Goal: Information Seeking & Learning: Learn about a topic

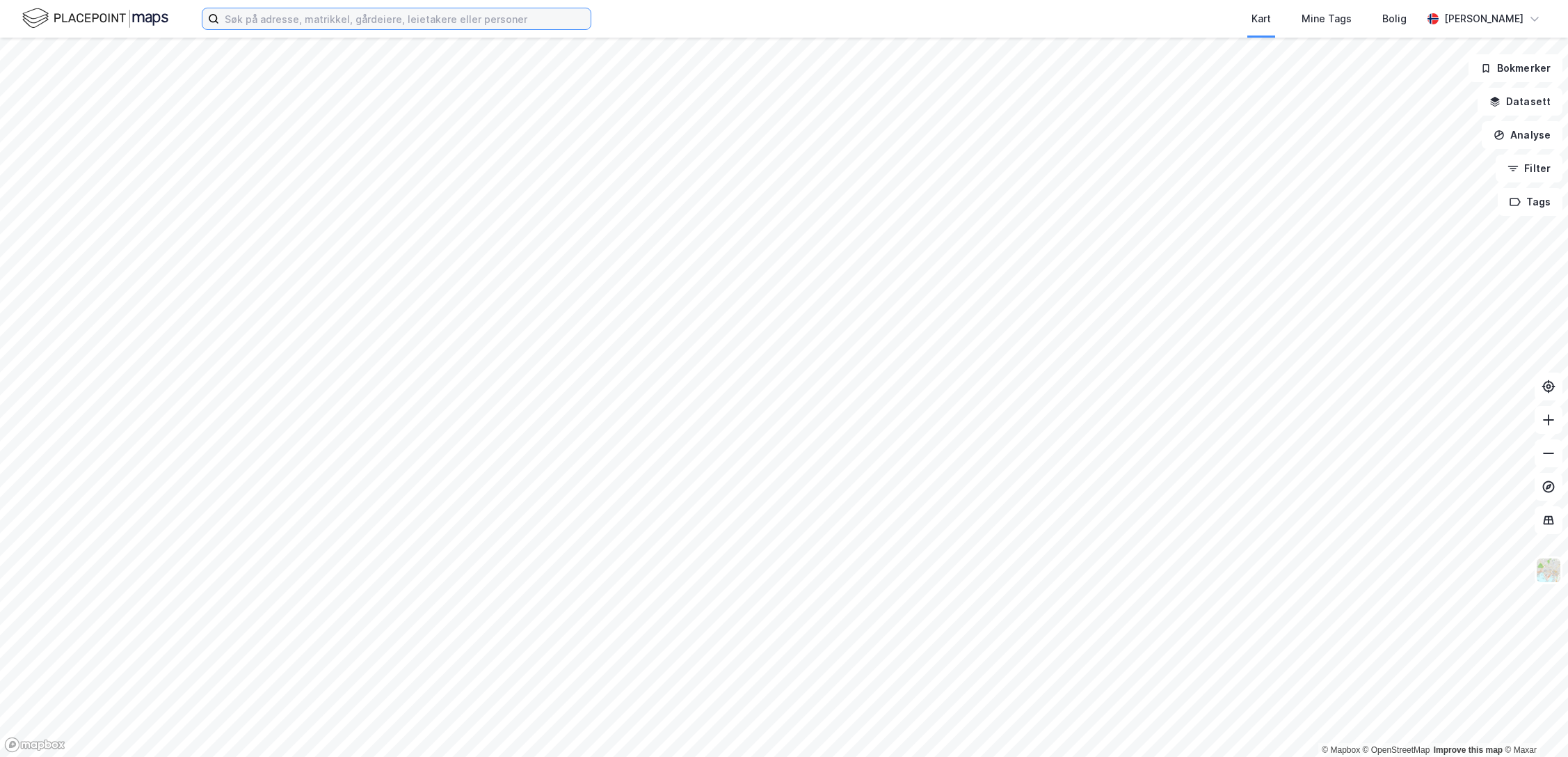
click at [255, 23] on input at bounding box center [404, 19] width 372 height 21
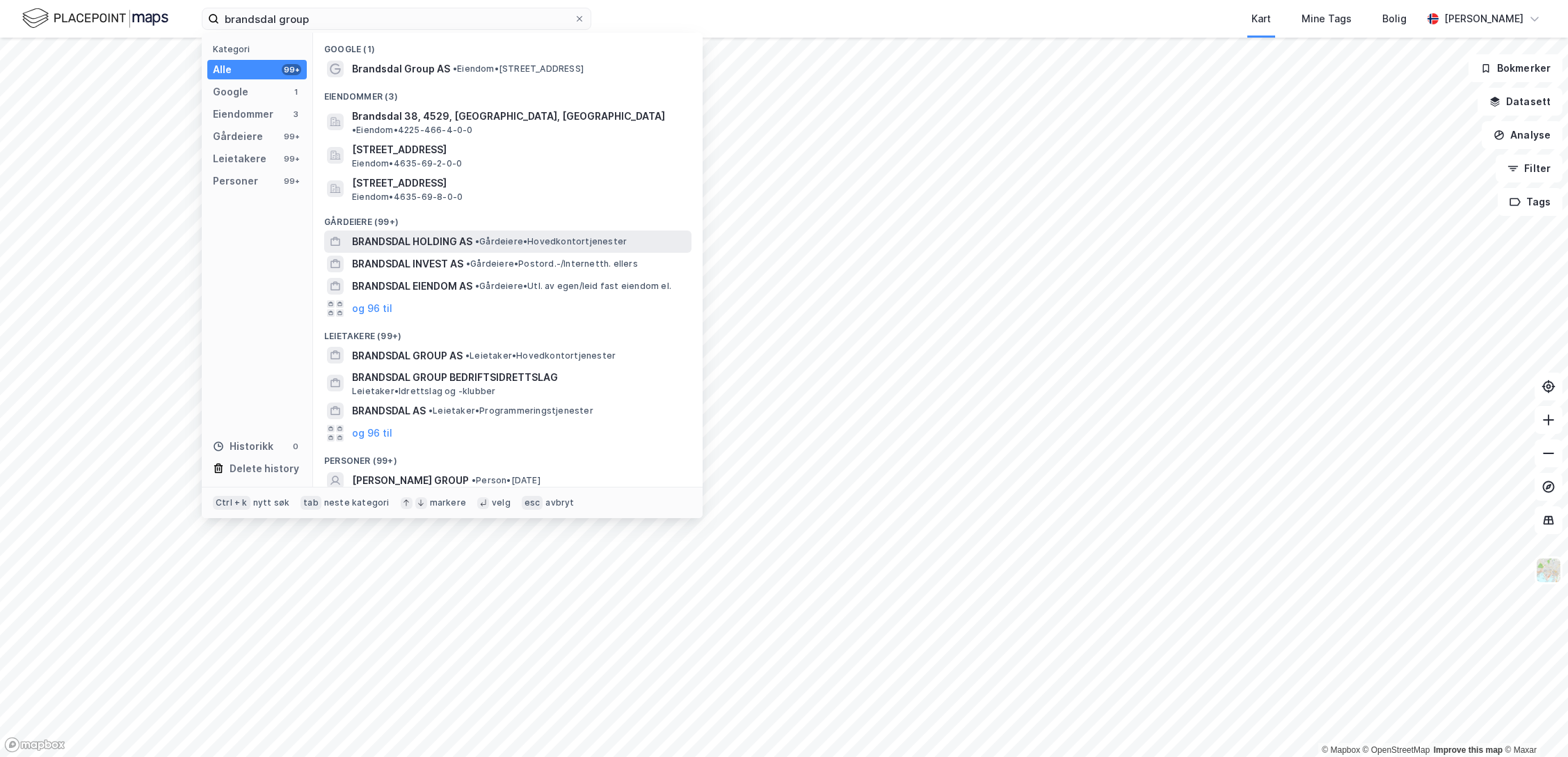
click at [423, 234] on span "BRANDSDAL HOLDING AS" at bounding box center [412, 242] width 120 height 17
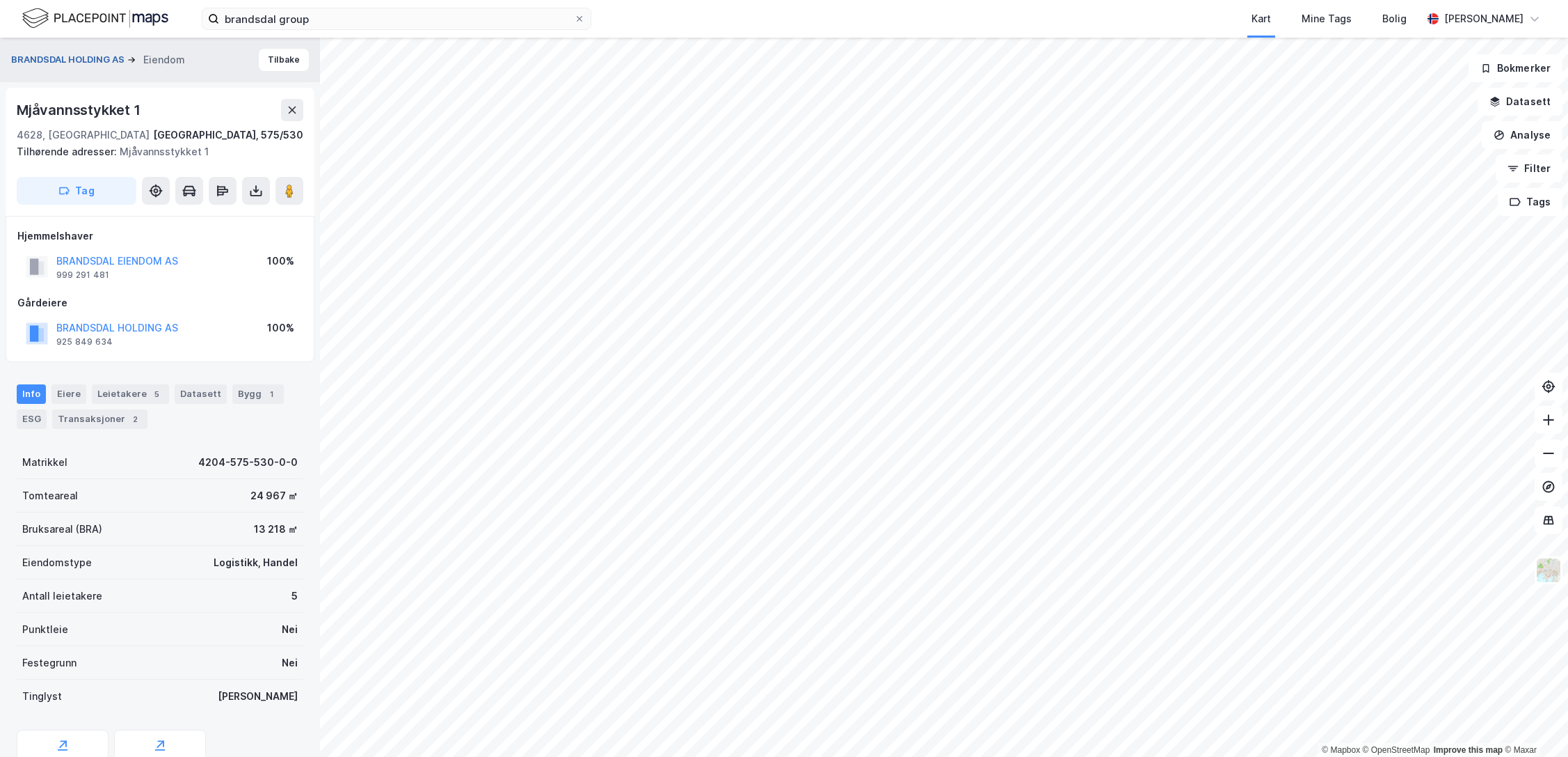
click at [86, 57] on button "BRANDSDAL HOLDING AS" at bounding box center [69, 60] width 116 height 14
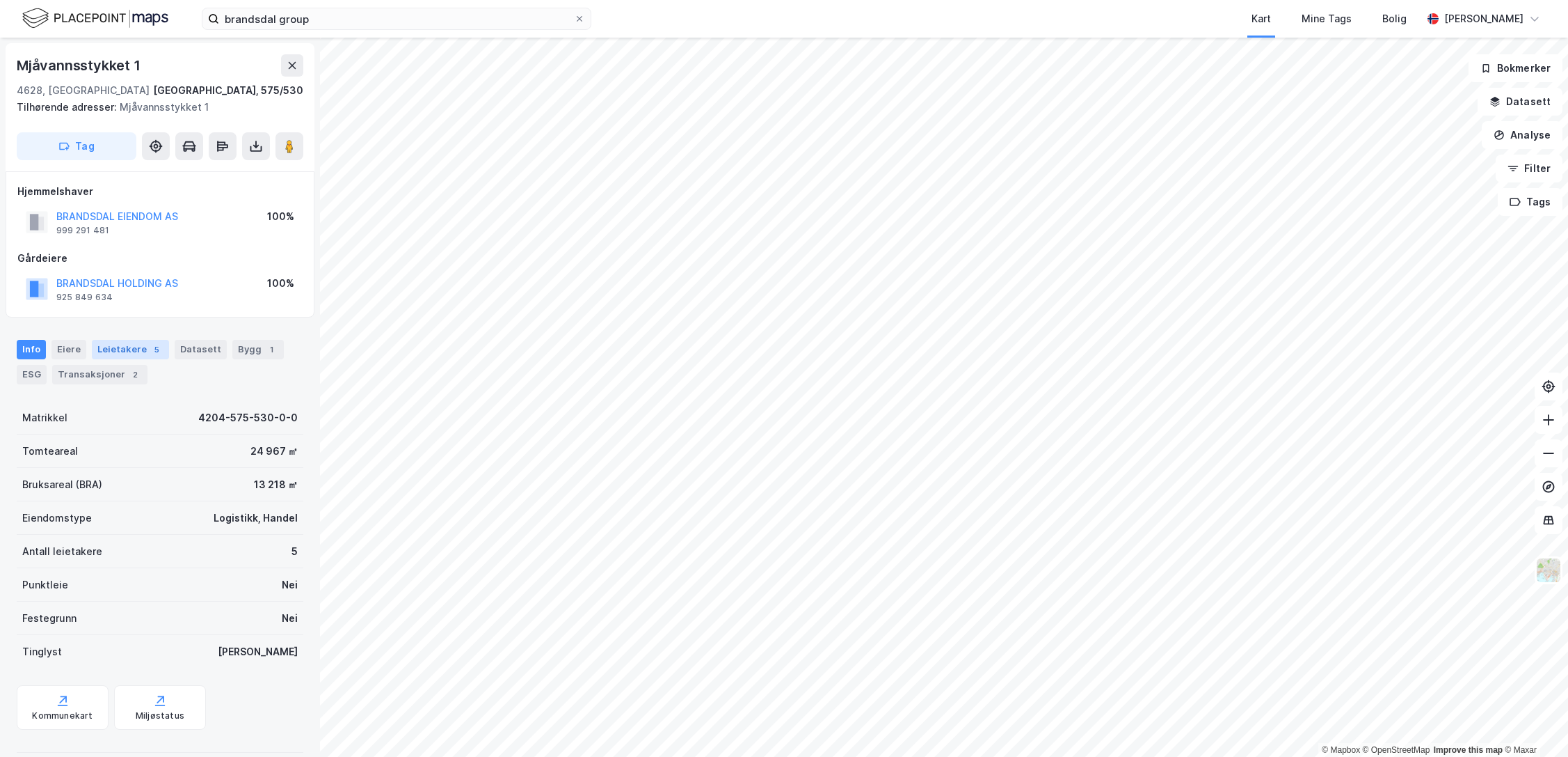
click at [150, 350] on div "5" at bounding box center [157, 349] width 14 height 14
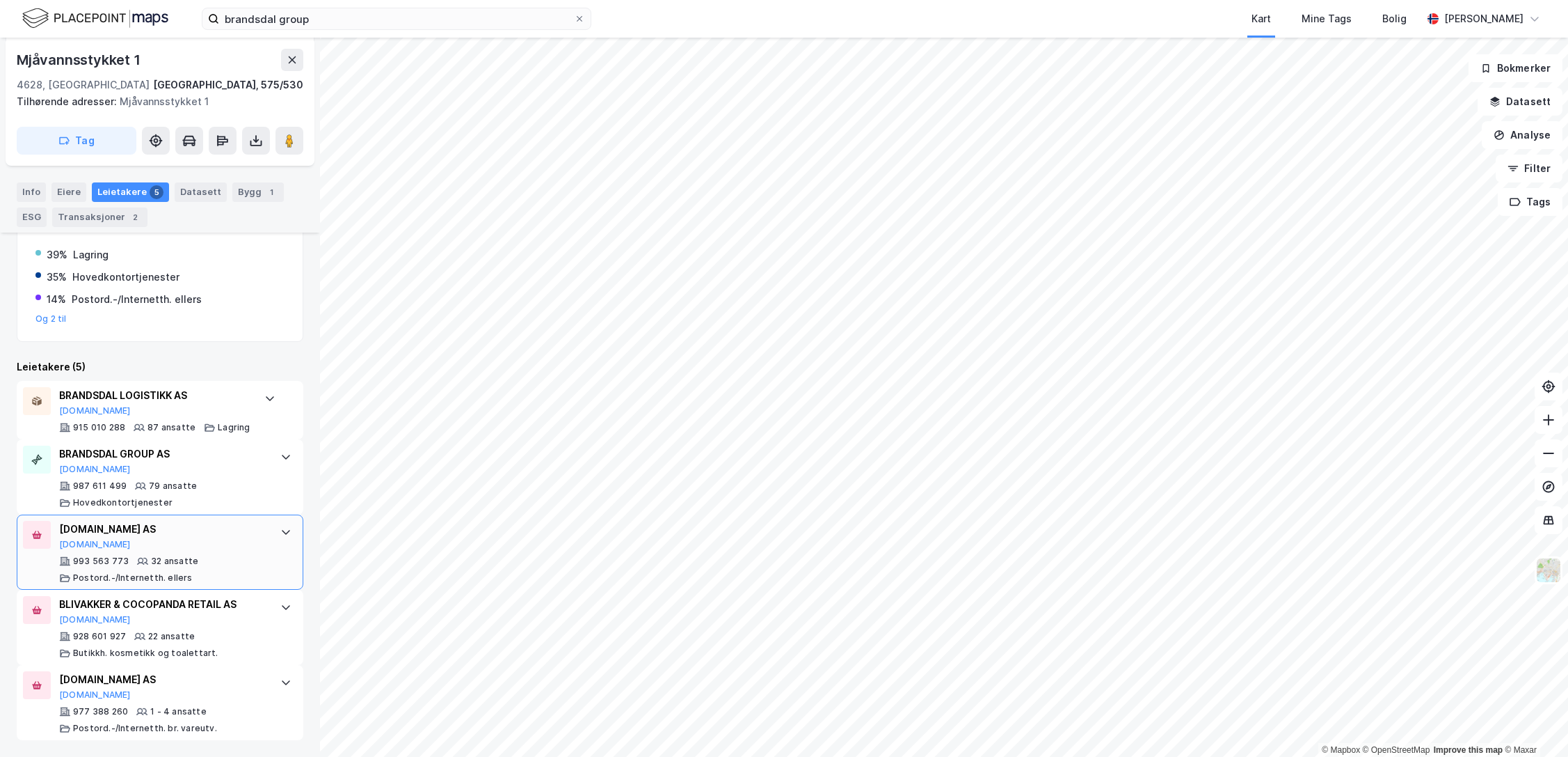
scroll to position [132, 0]
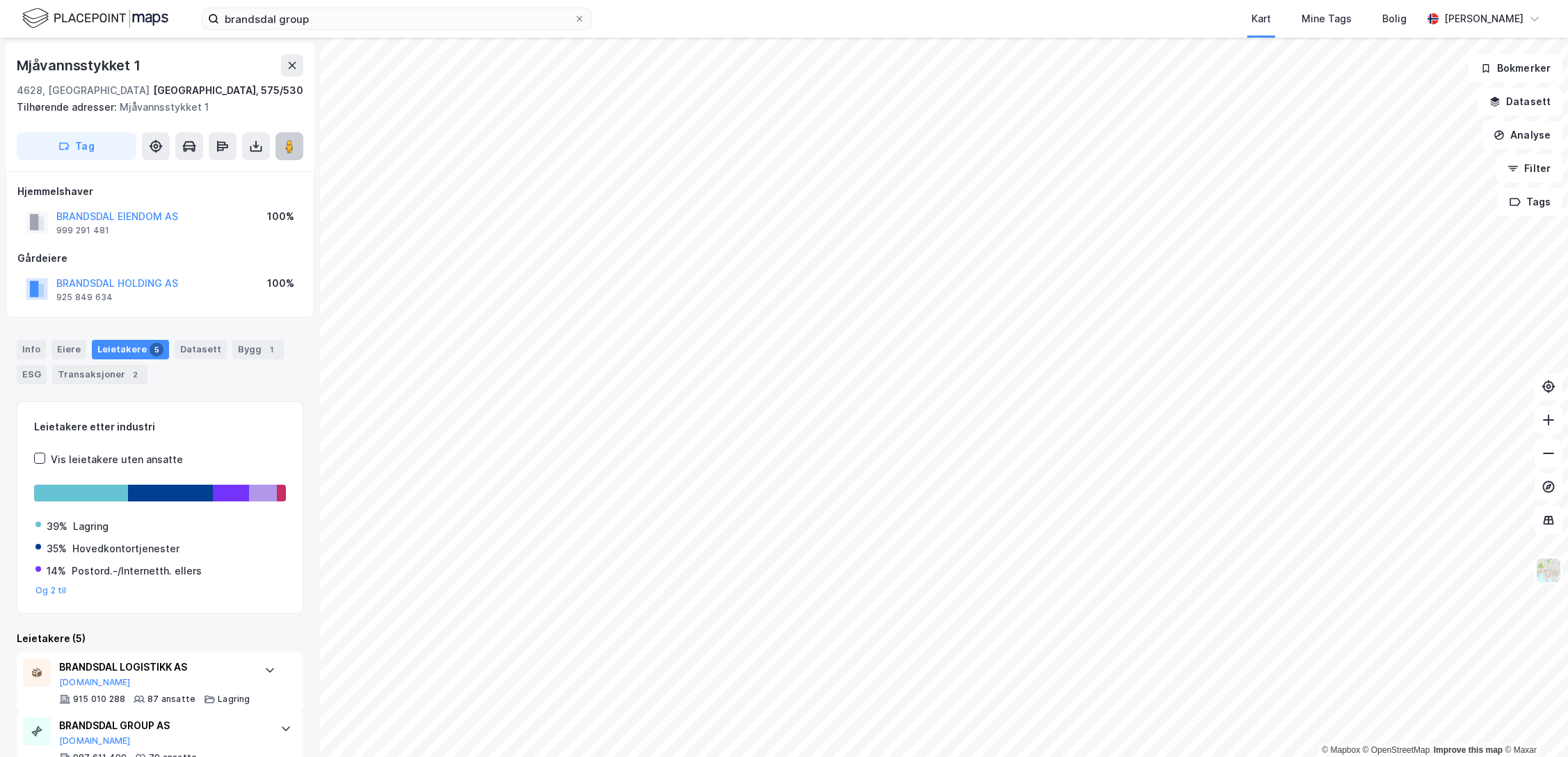
click at [293, 148] on image at bounding box center [290, 146] width 8 height 14
click at [0, 0] on button "BRANDSDAL HOLDING AS" at bounding box center [0, 0] width 0 height 0
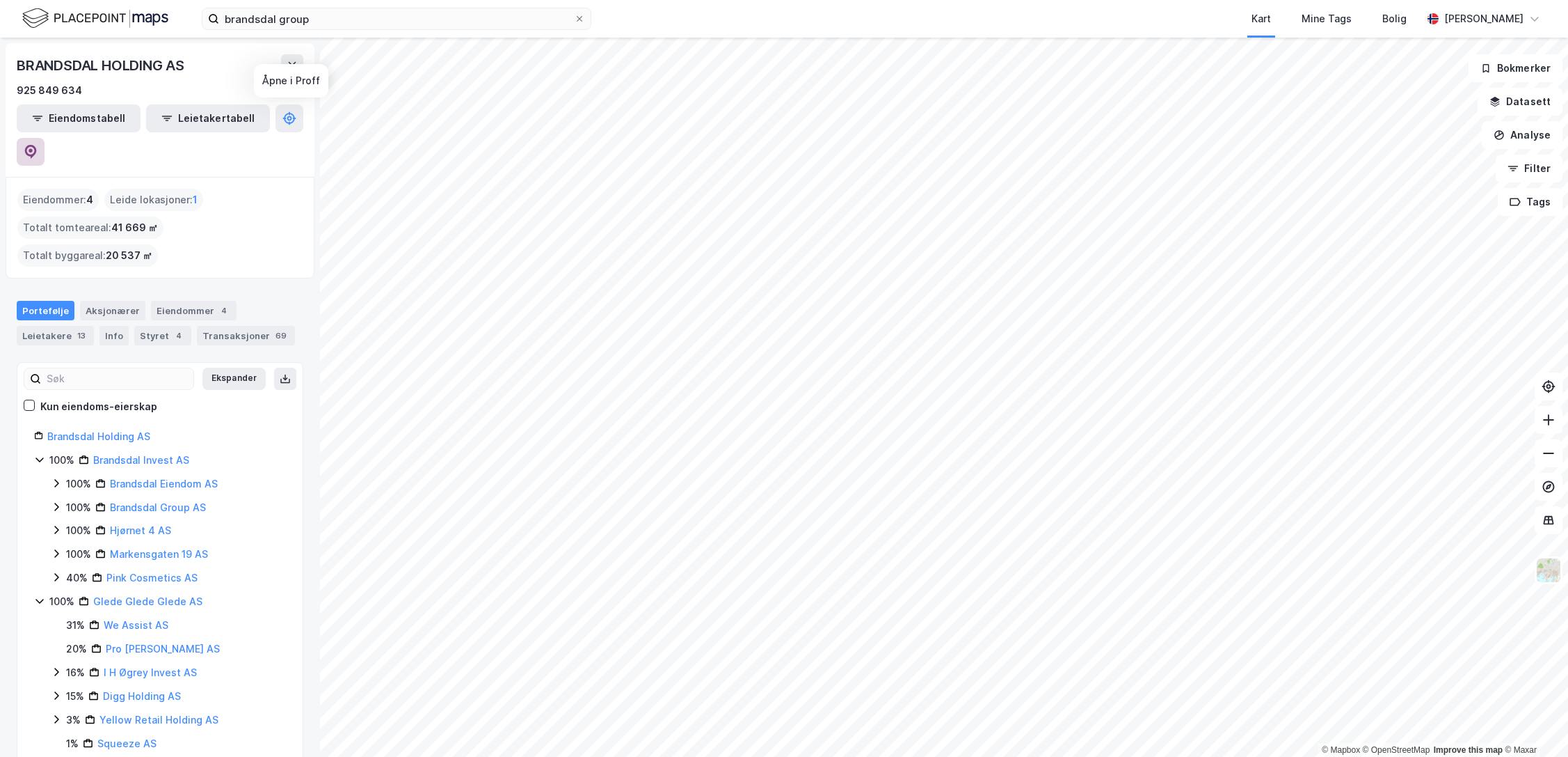
click at [37, 145] on icon at bounding box center [31, 152] width 12 height 14
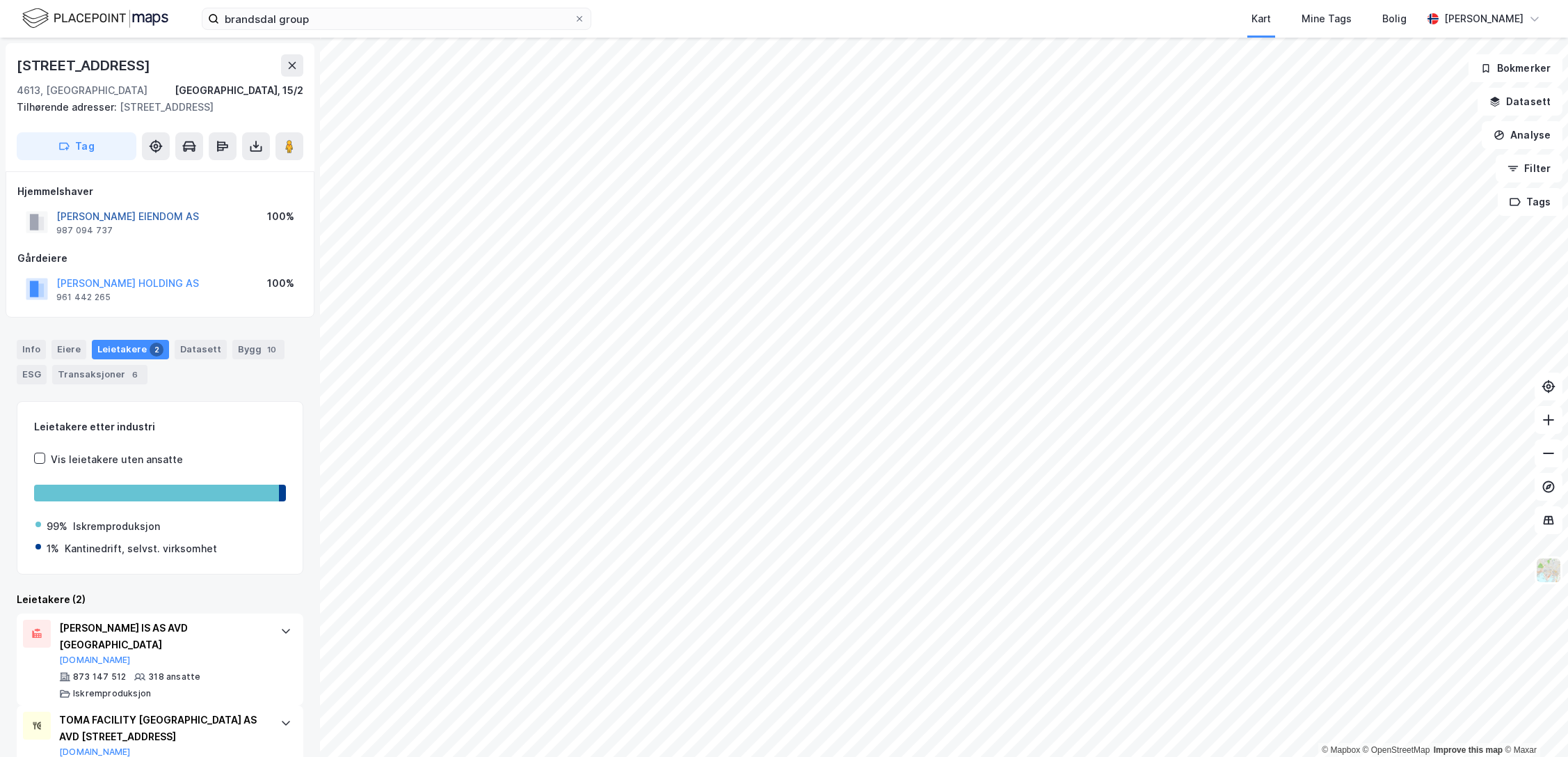
click at [0, 0] on button "[PERSON_NAME] EIENDOM AS" at bounding box center [0, 0] width 0 height 0
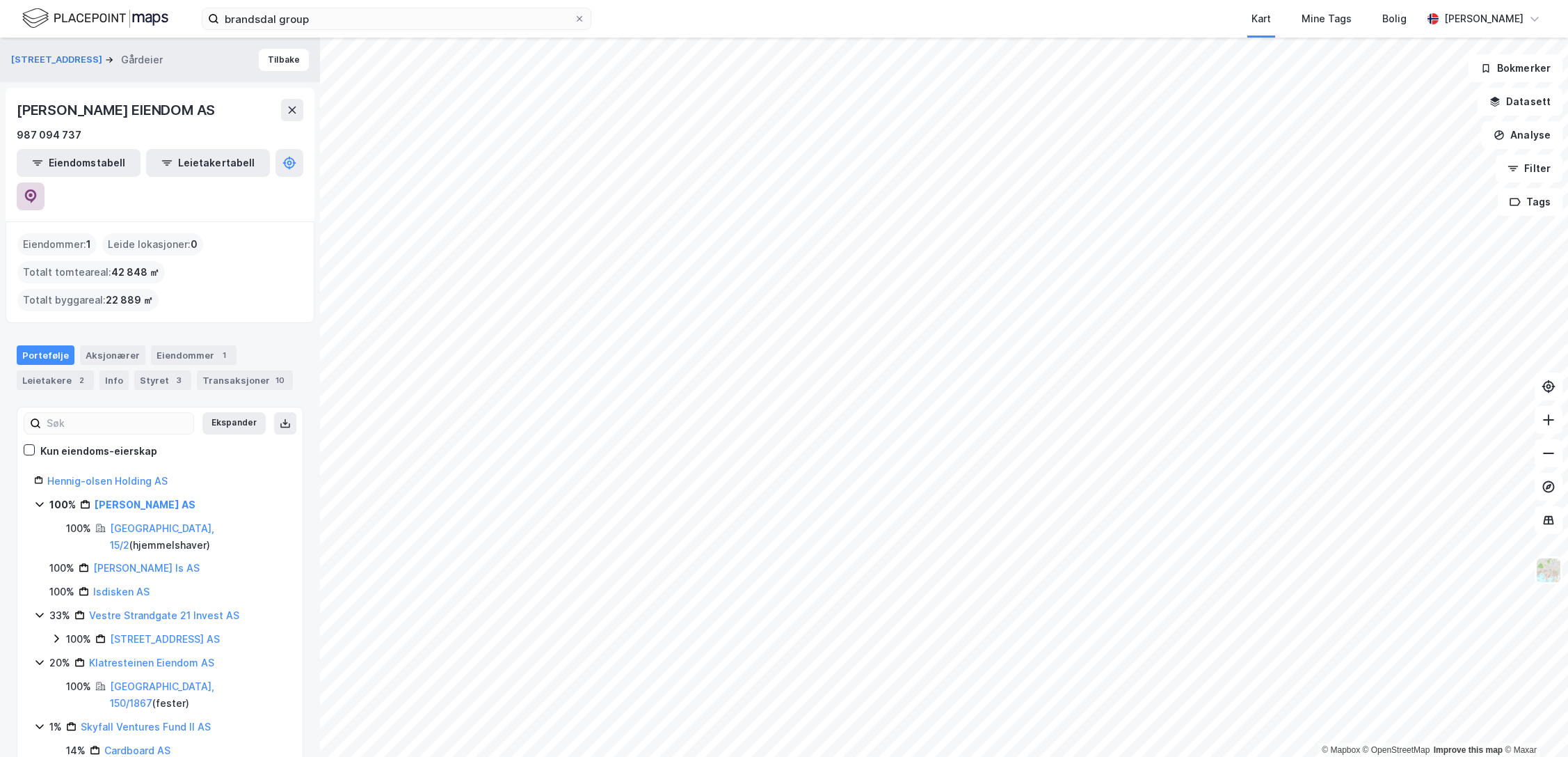
click at [38, 190] on icon at bounding box center [30, 196] width 14 height 14
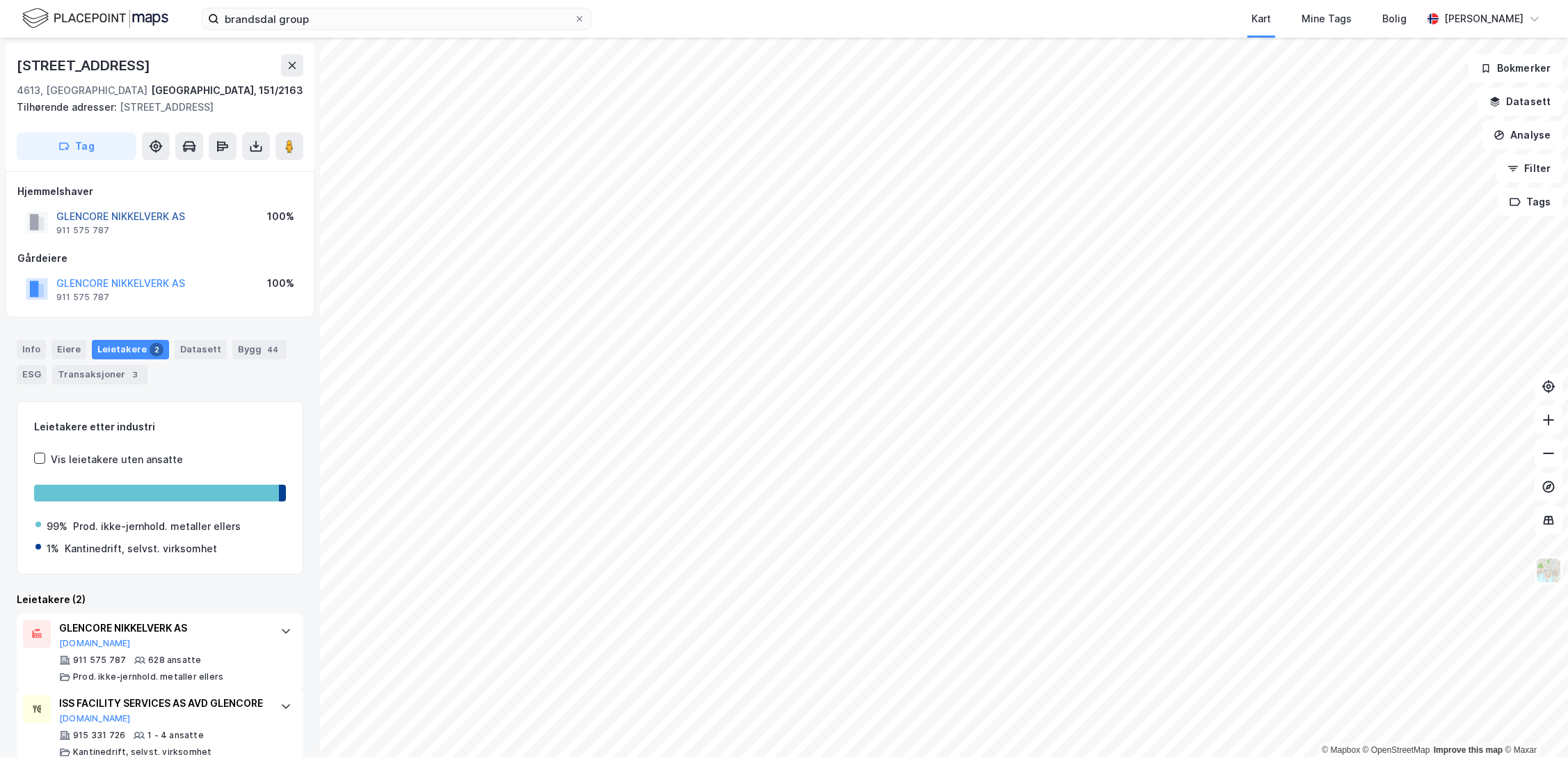
click at [0, 0] on button "GLENCORE NIKKELVERK AS" at bounding box center [0, 0] width 0 height 0
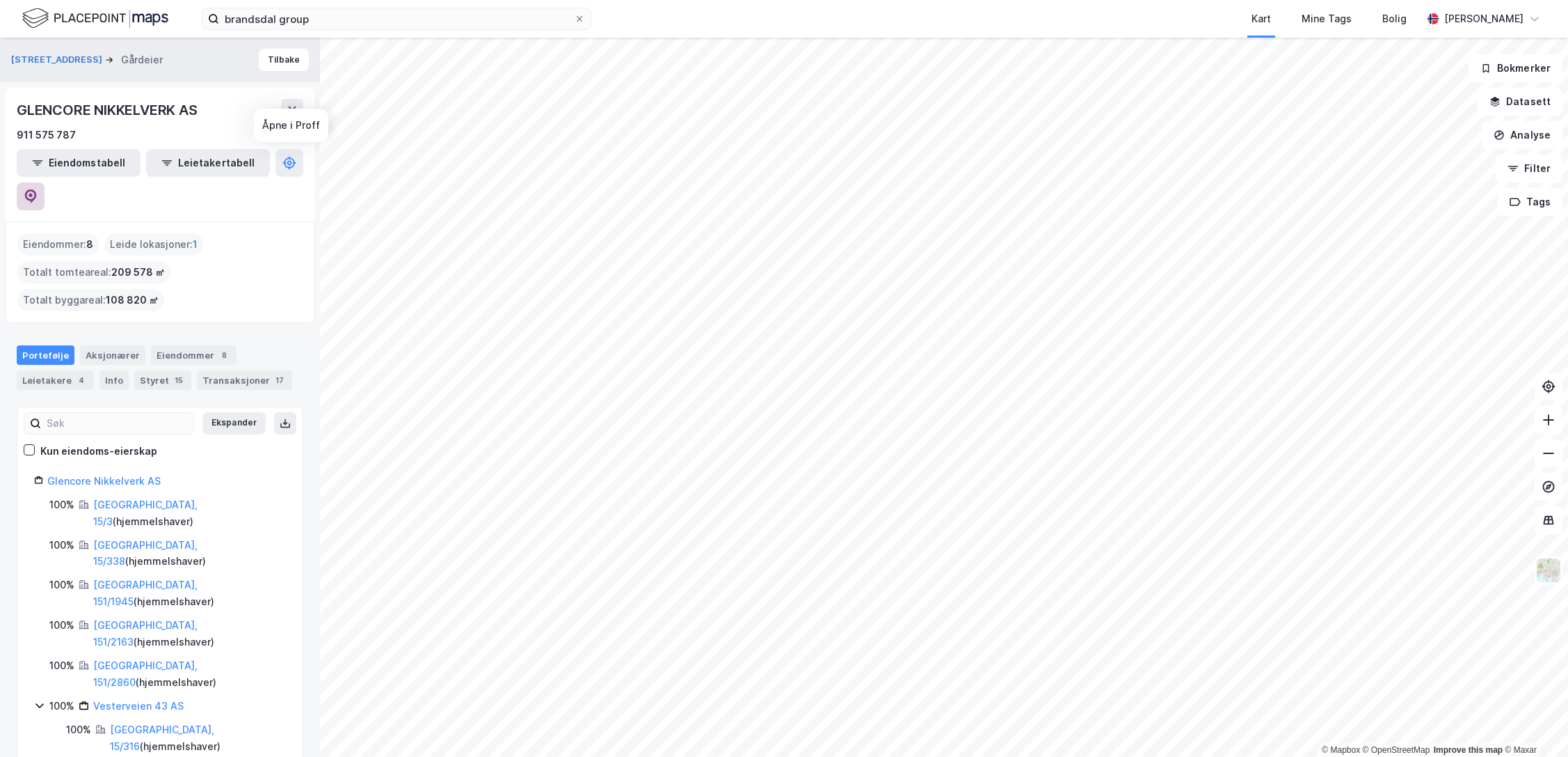
click at [37, 190] on icon at bounding box center [31, 196] width 12 height 14
click at [308, 18] on input "brandsdal group" at bounding box center [396, 19] width 355 height 21
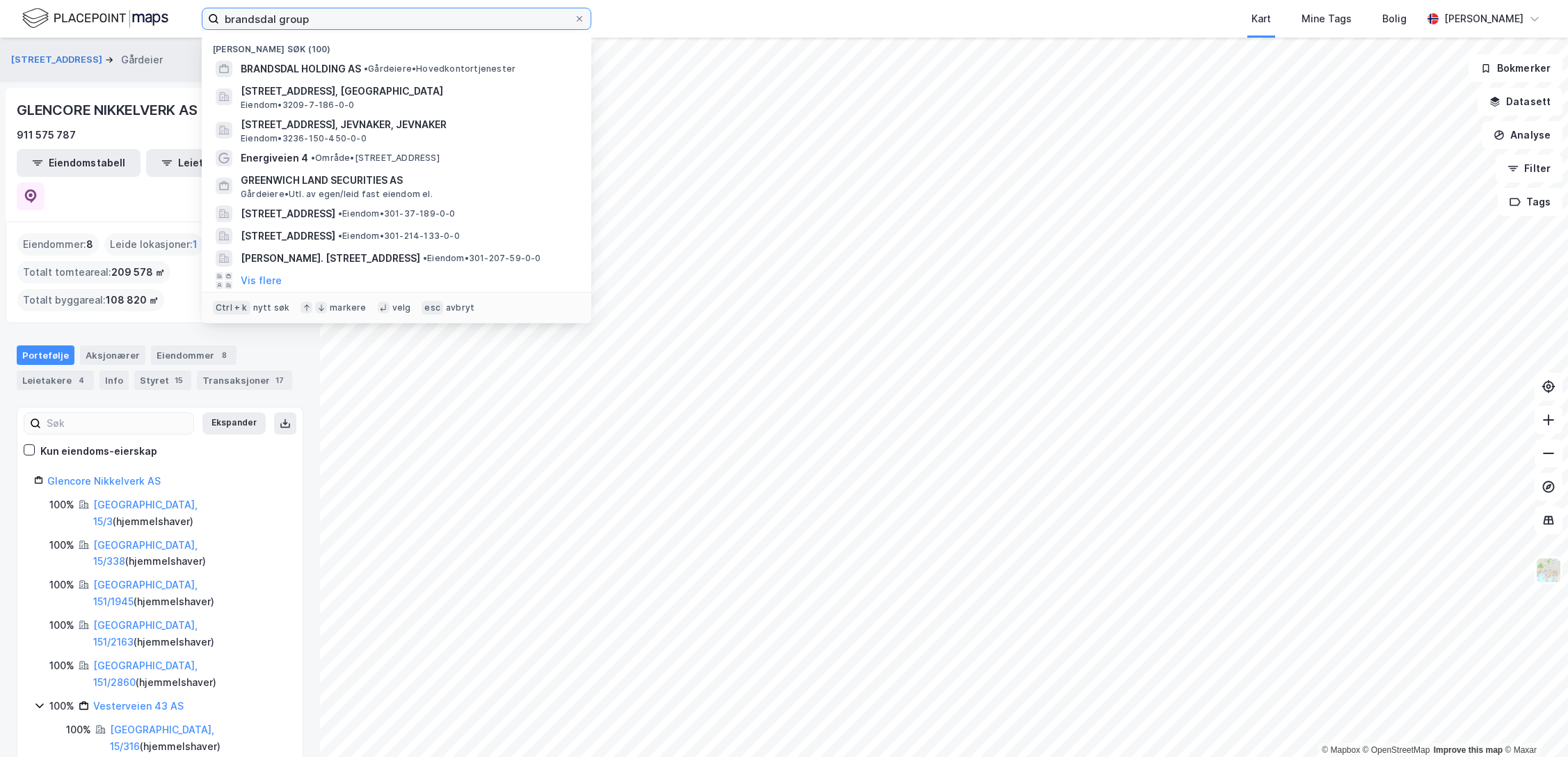
click at [308, 18] on input "brandsdal group" at bounding box center [396, 19] width 355 height 21
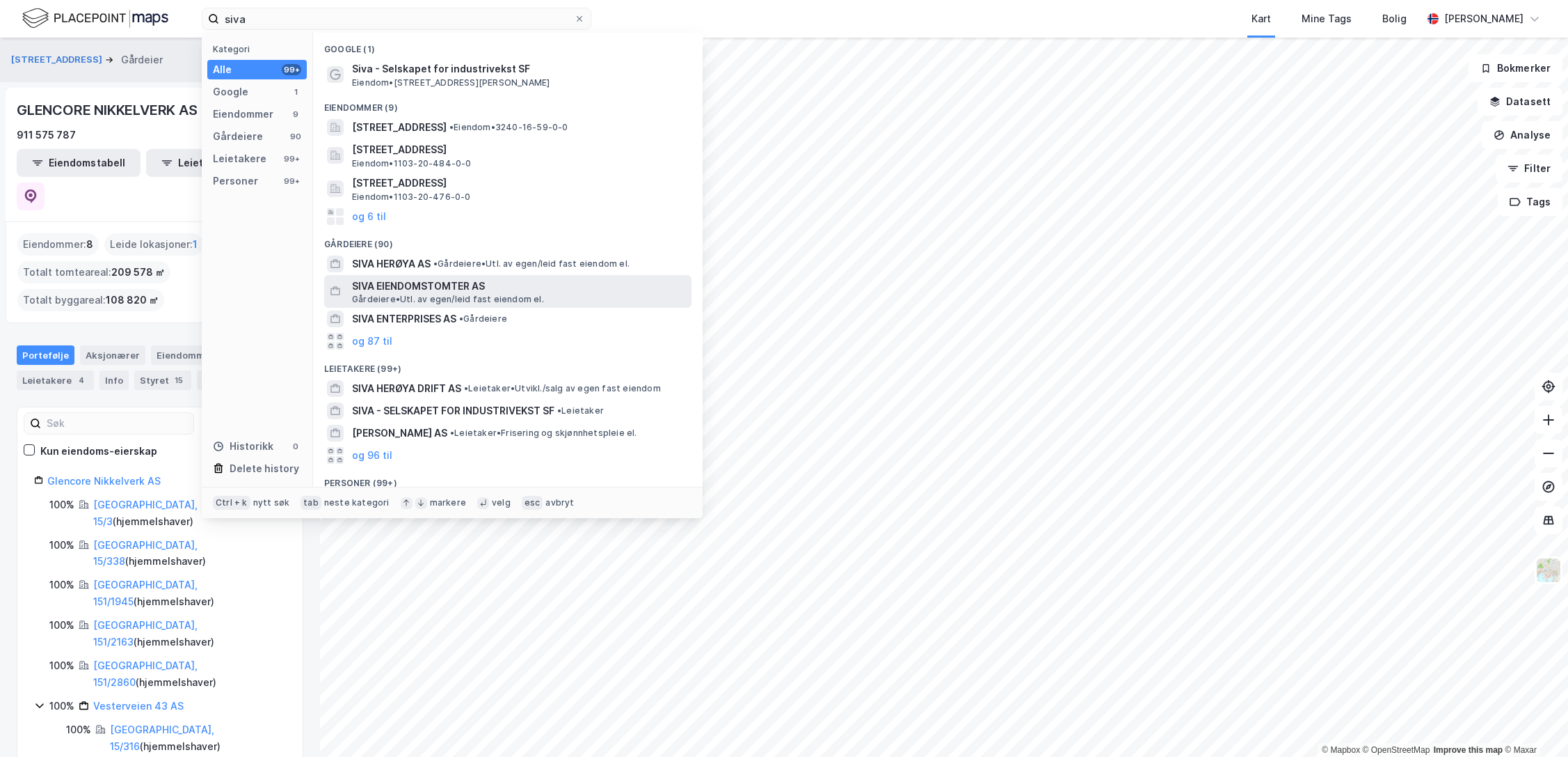
click at [434, 287] on span "SIVA EIENDOMSTOMTER AS" at bounding box center [519, 286] width 334 height 17
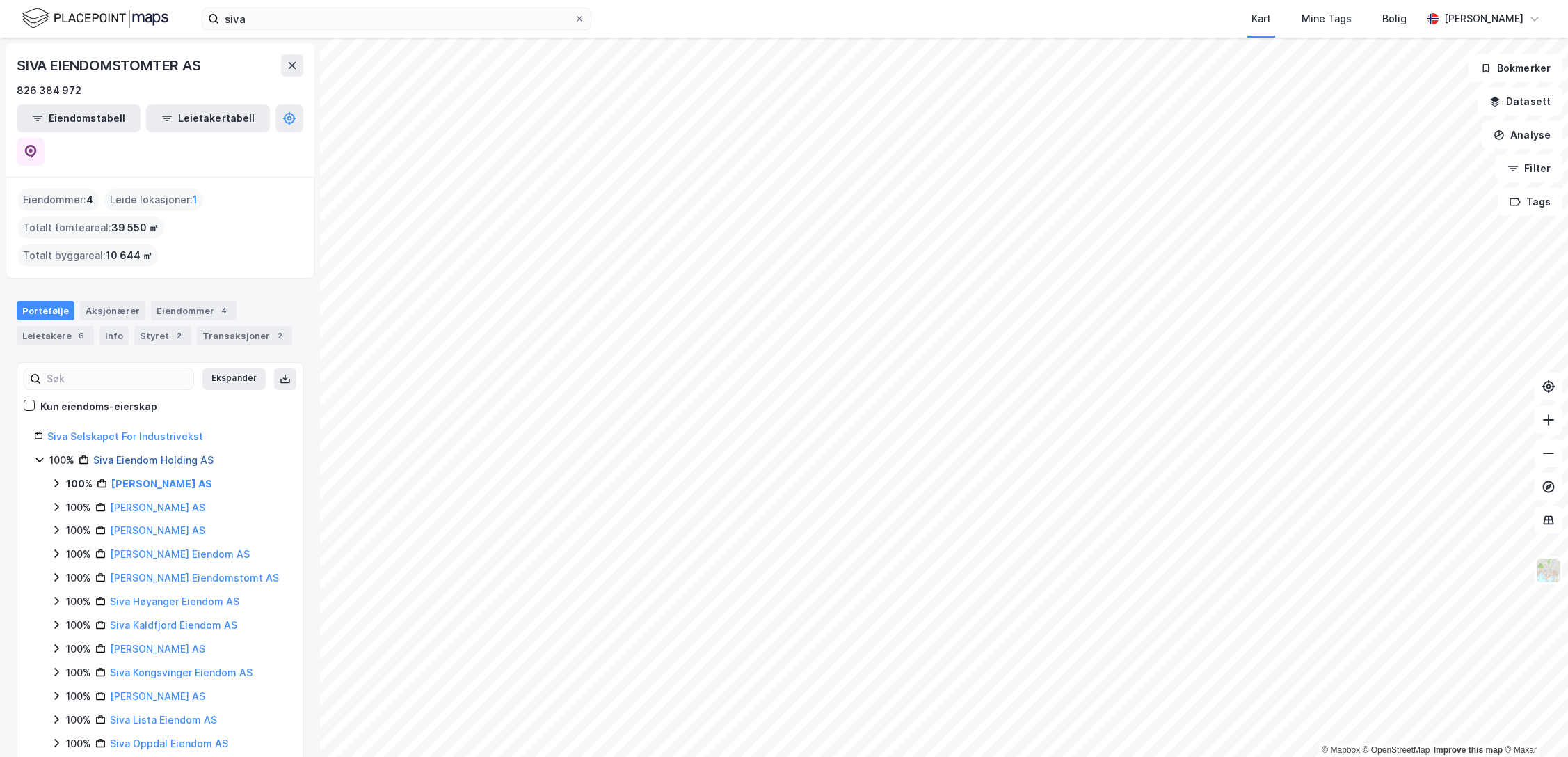
click at [147, 454] on link "Siva Eiendom Holding AS" at bounding box center [153, 459] width 120 height 12
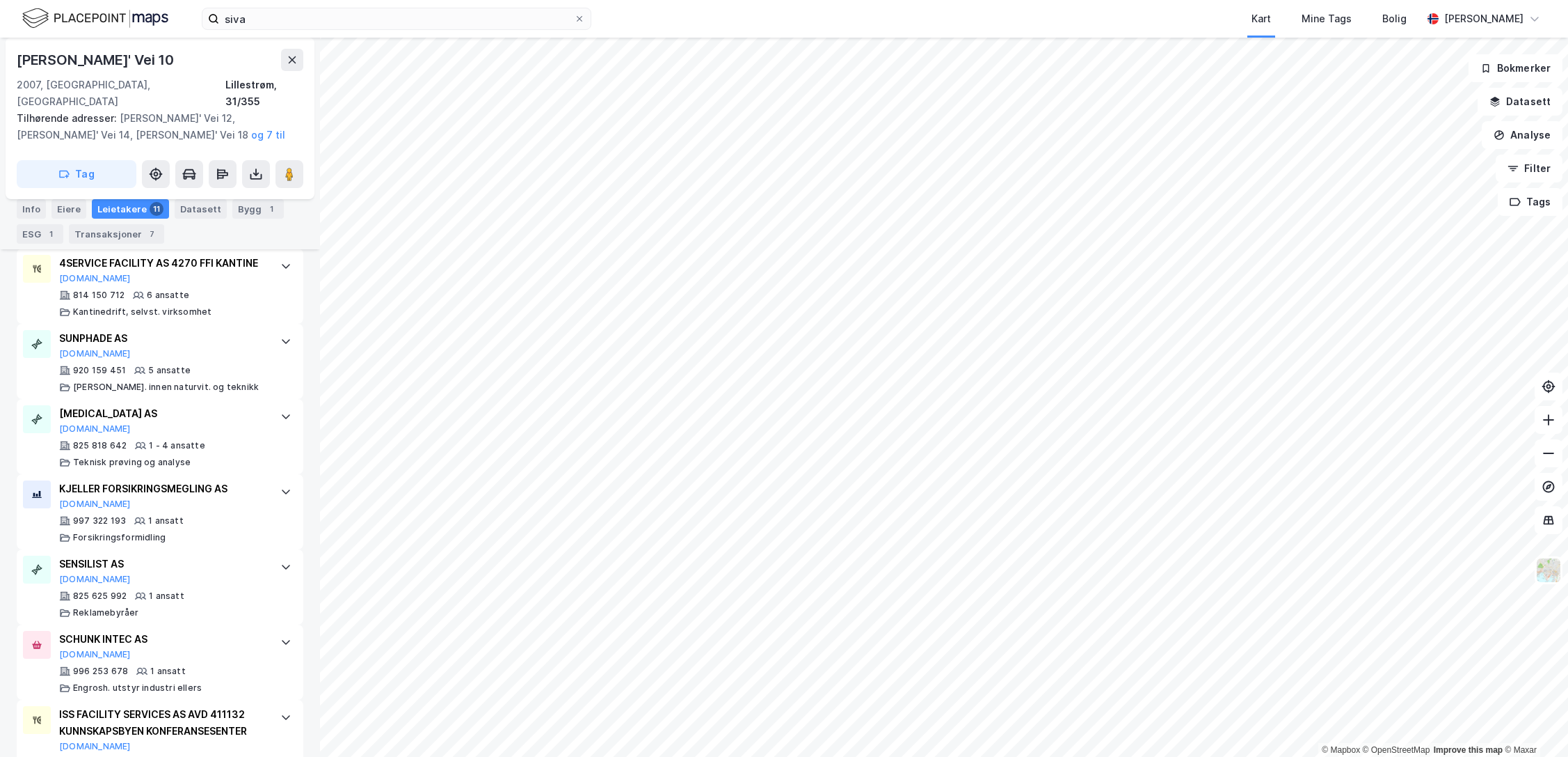
scroll to position [834, 0]
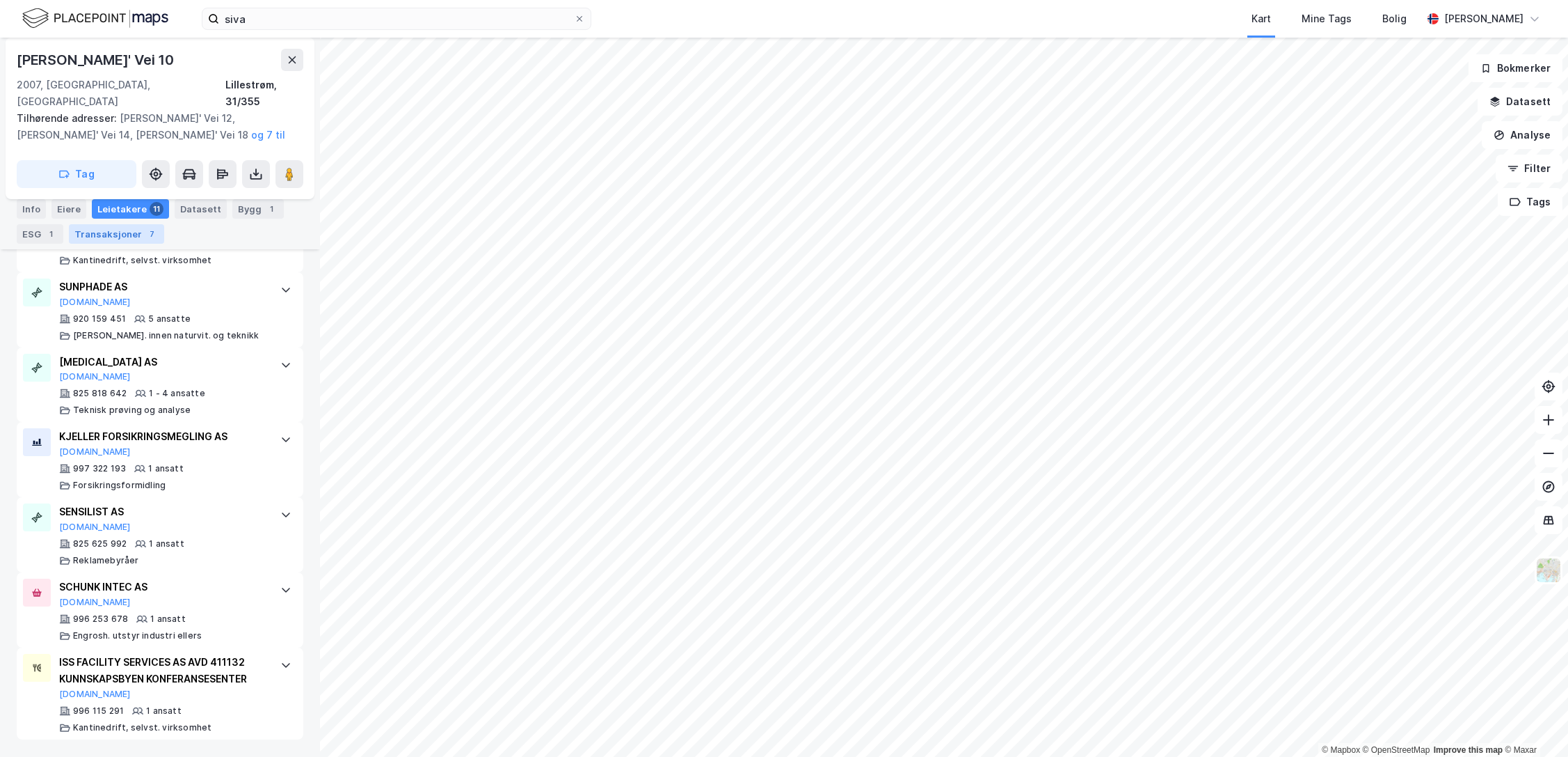
click at [88, 231] on div "Transaksjoner 7" at bounding box center [116, 234] width 95 height 19
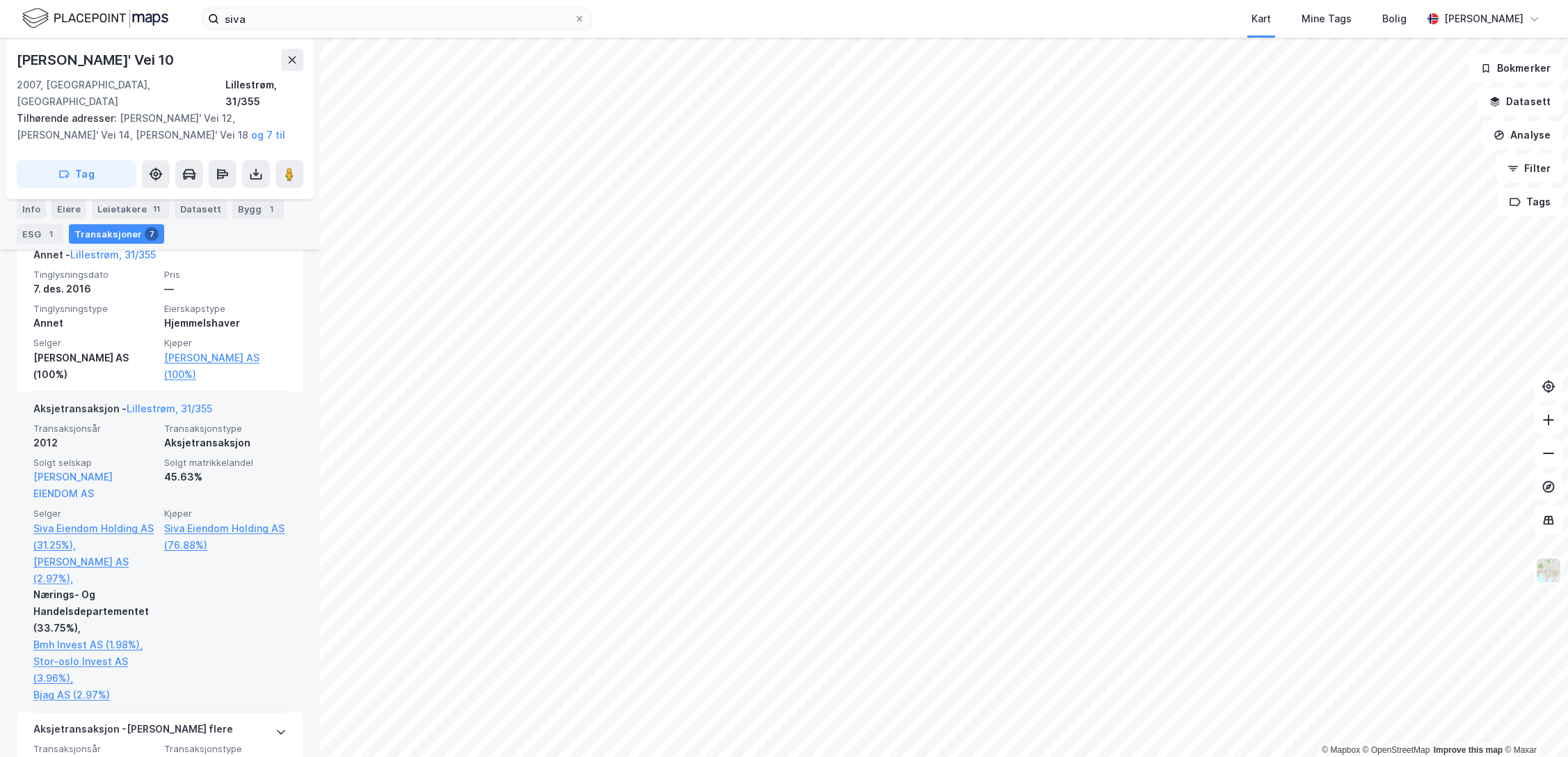
scroll to position [487, 0]
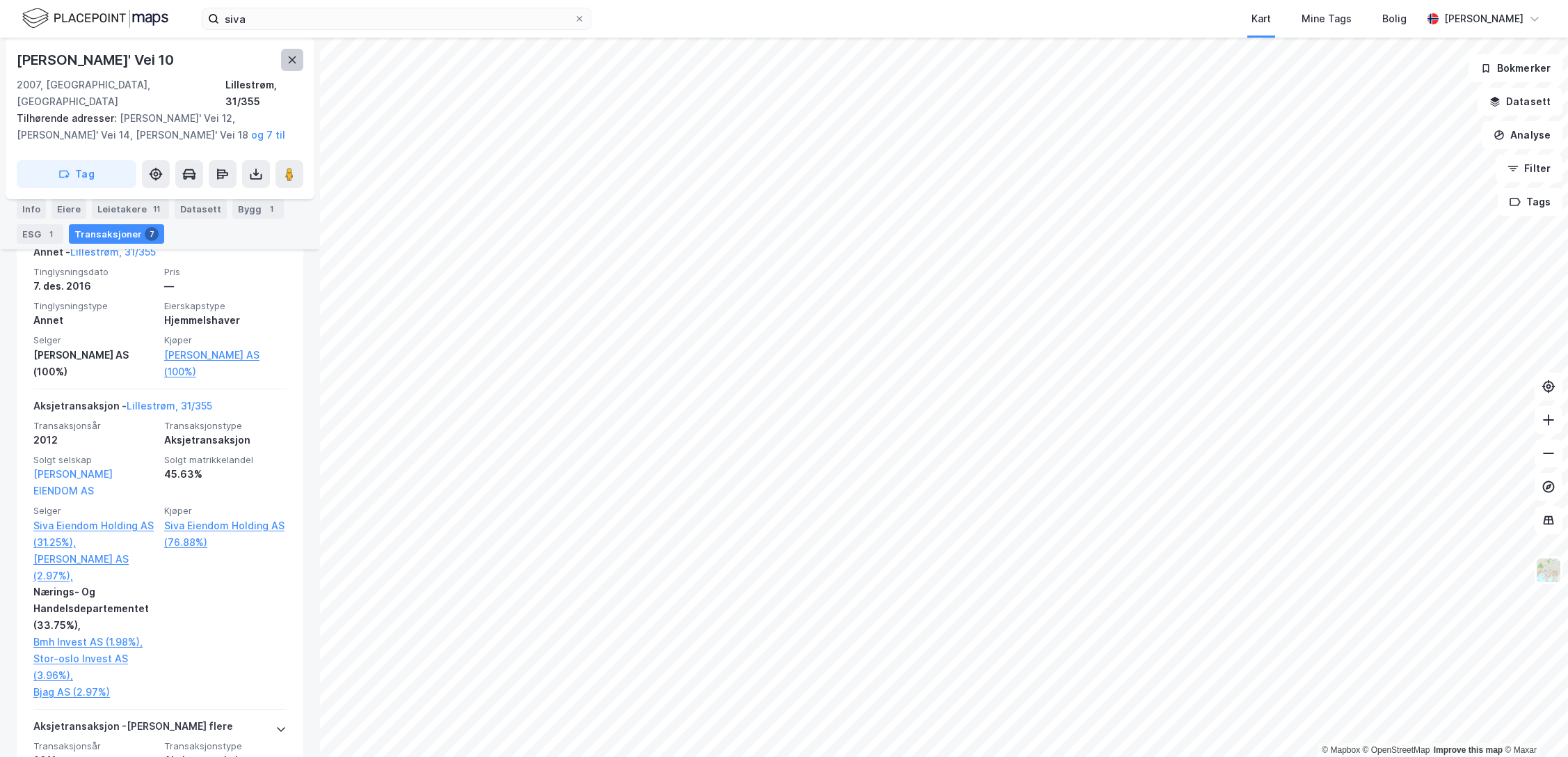
click at [292, 62] on icon at bounding box center [292, 59] width 11 height 11
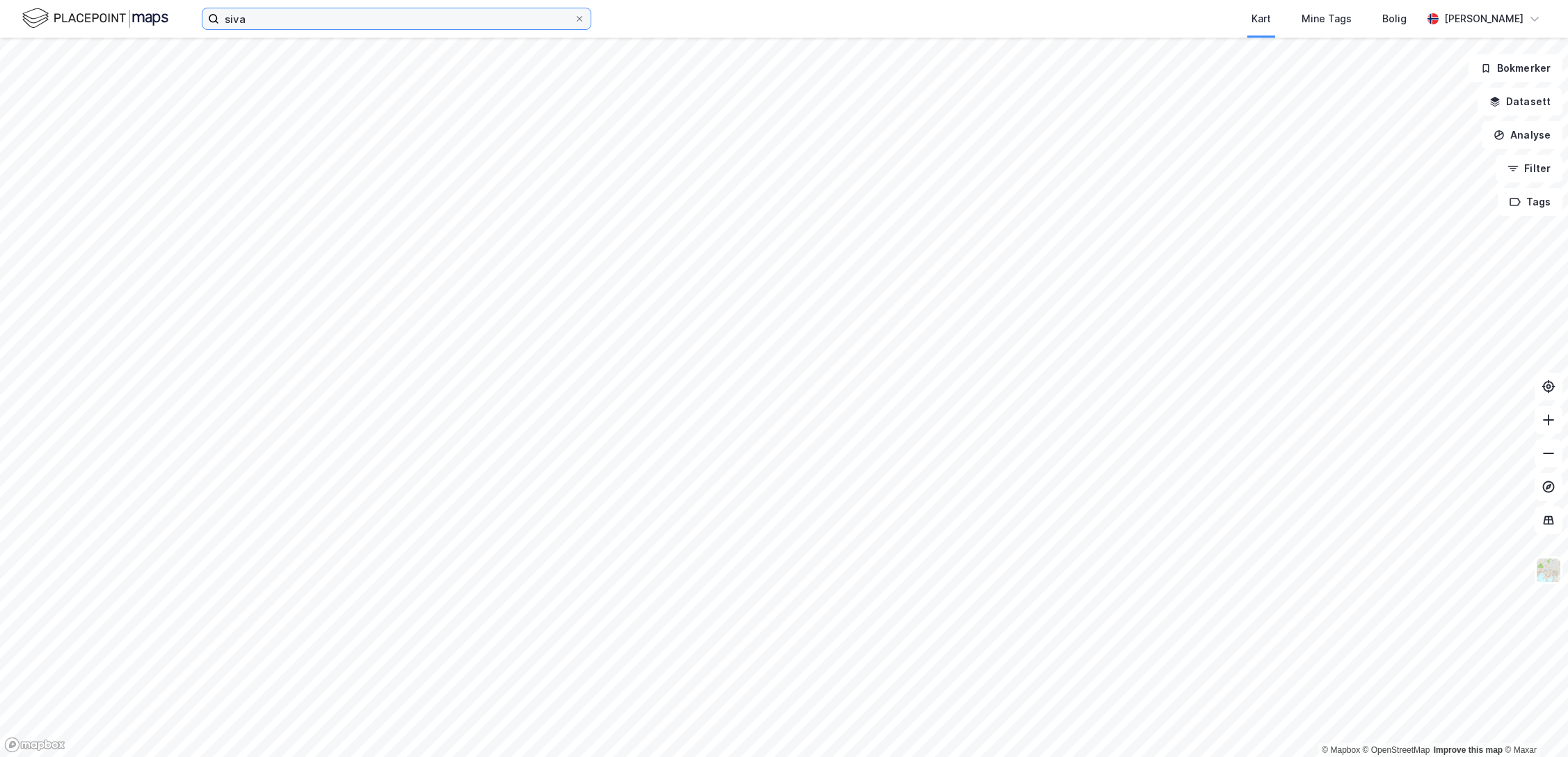
click at [274, 19] on input "siva" at bounding box center [396, 19] width 355 height 21
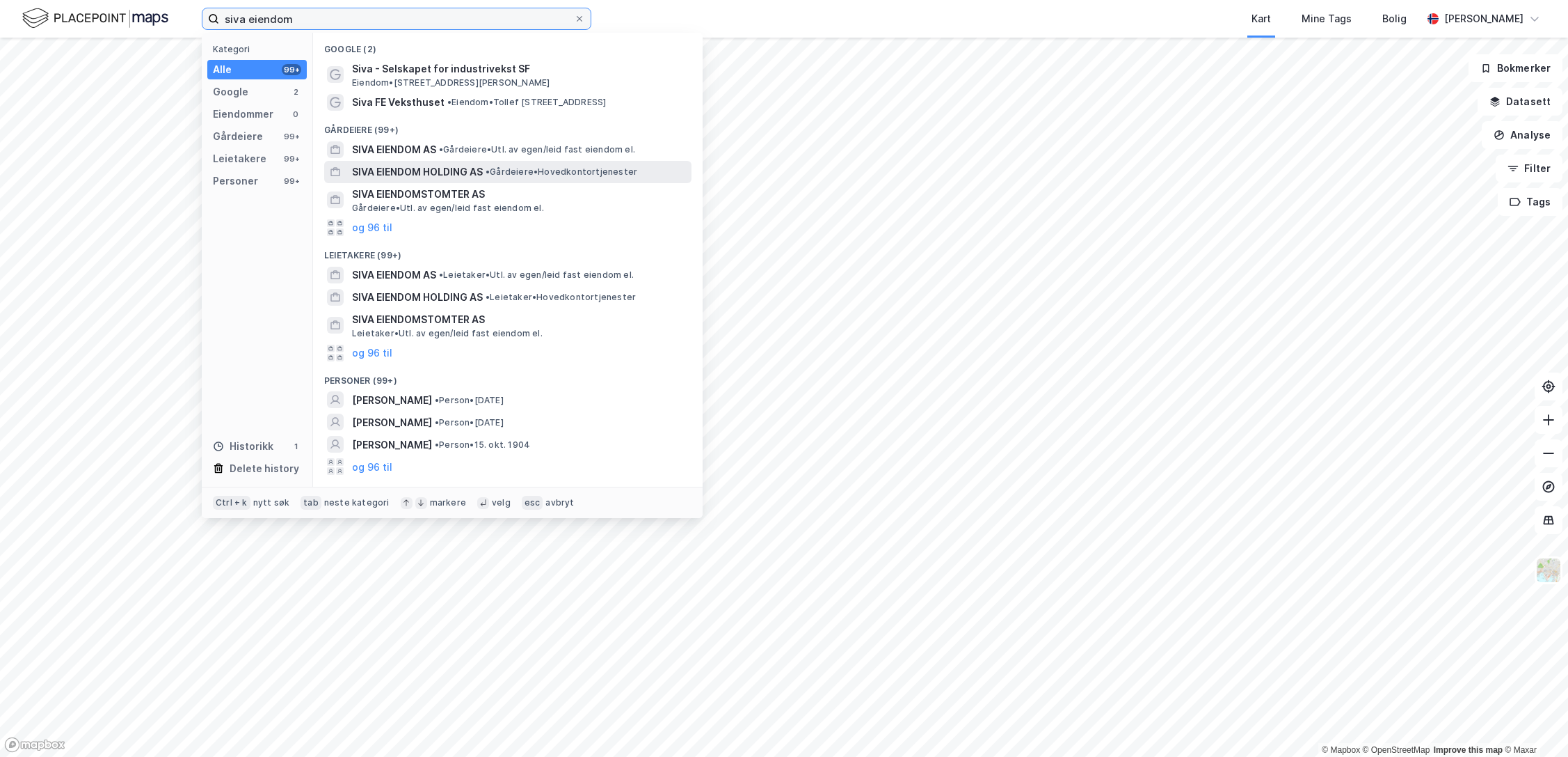
type input "siva eiendom"
click at [432, 172] on span "SIVA EIENDOM HOLDING AS" at bounding box center [417, 172] width 131 height 17
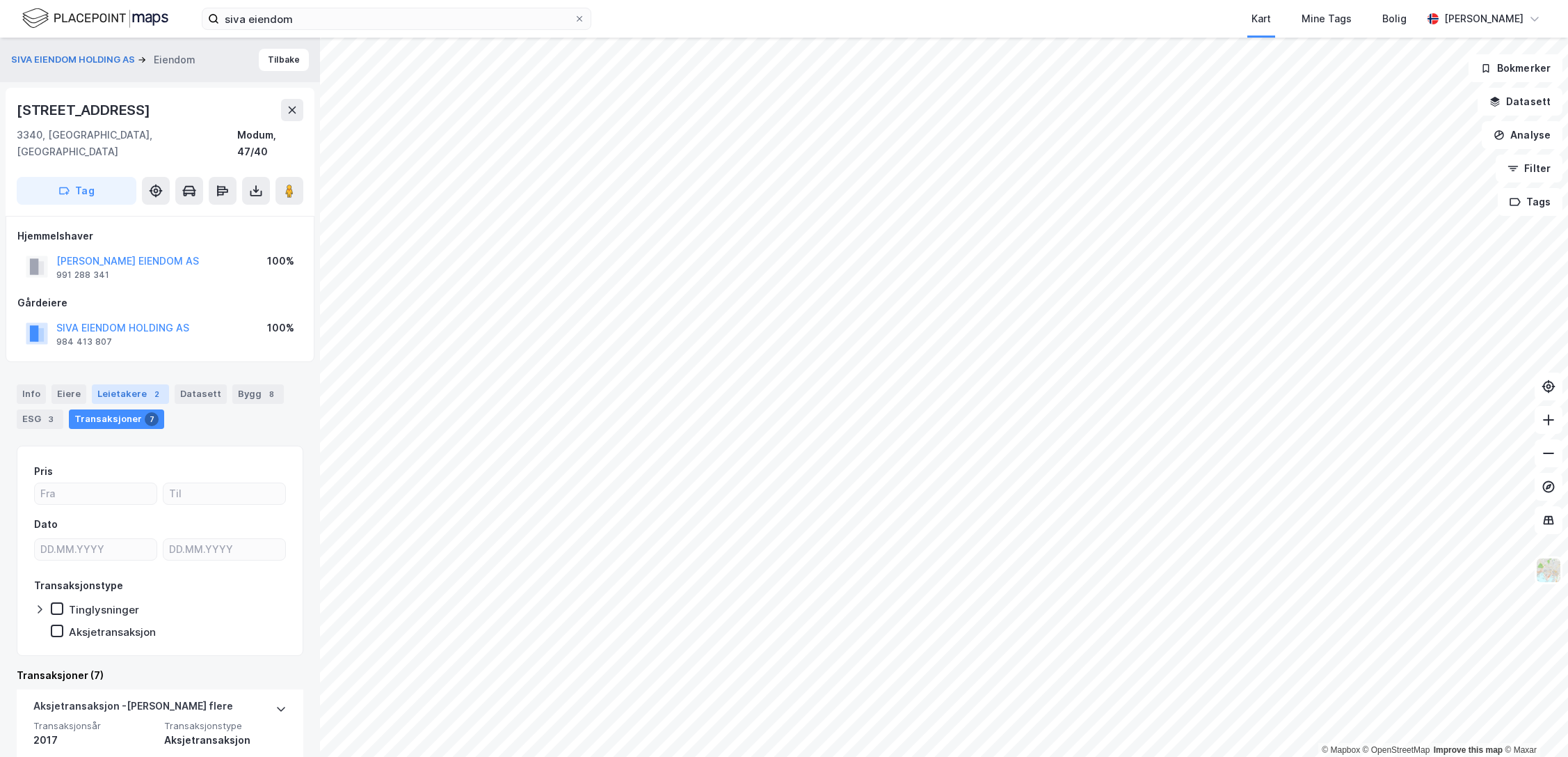
click at [137, 384] on div "Leietakere 2" at bounding box center [131, 394] width 78 height 19
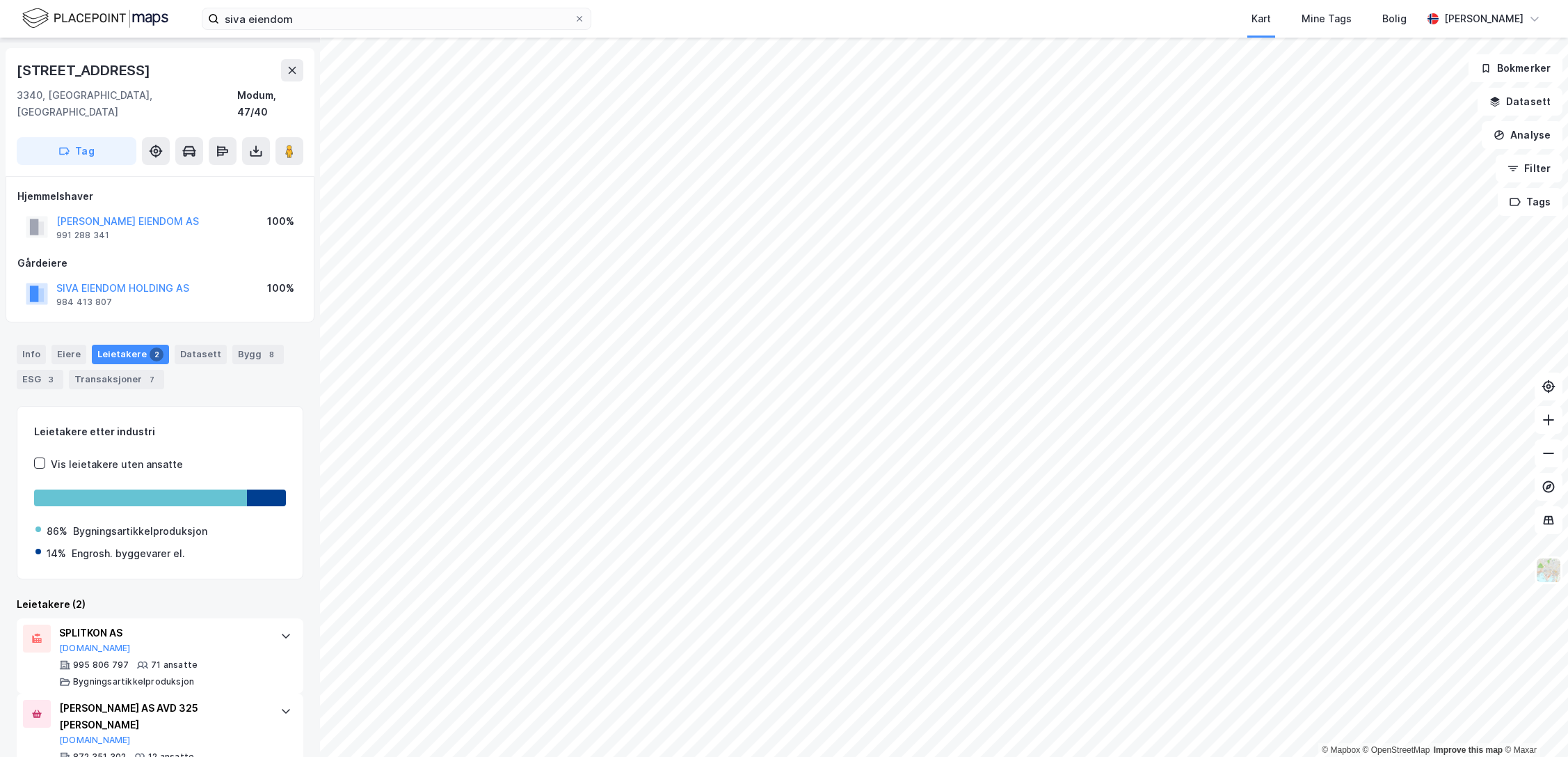
scroll to position [68, 0]
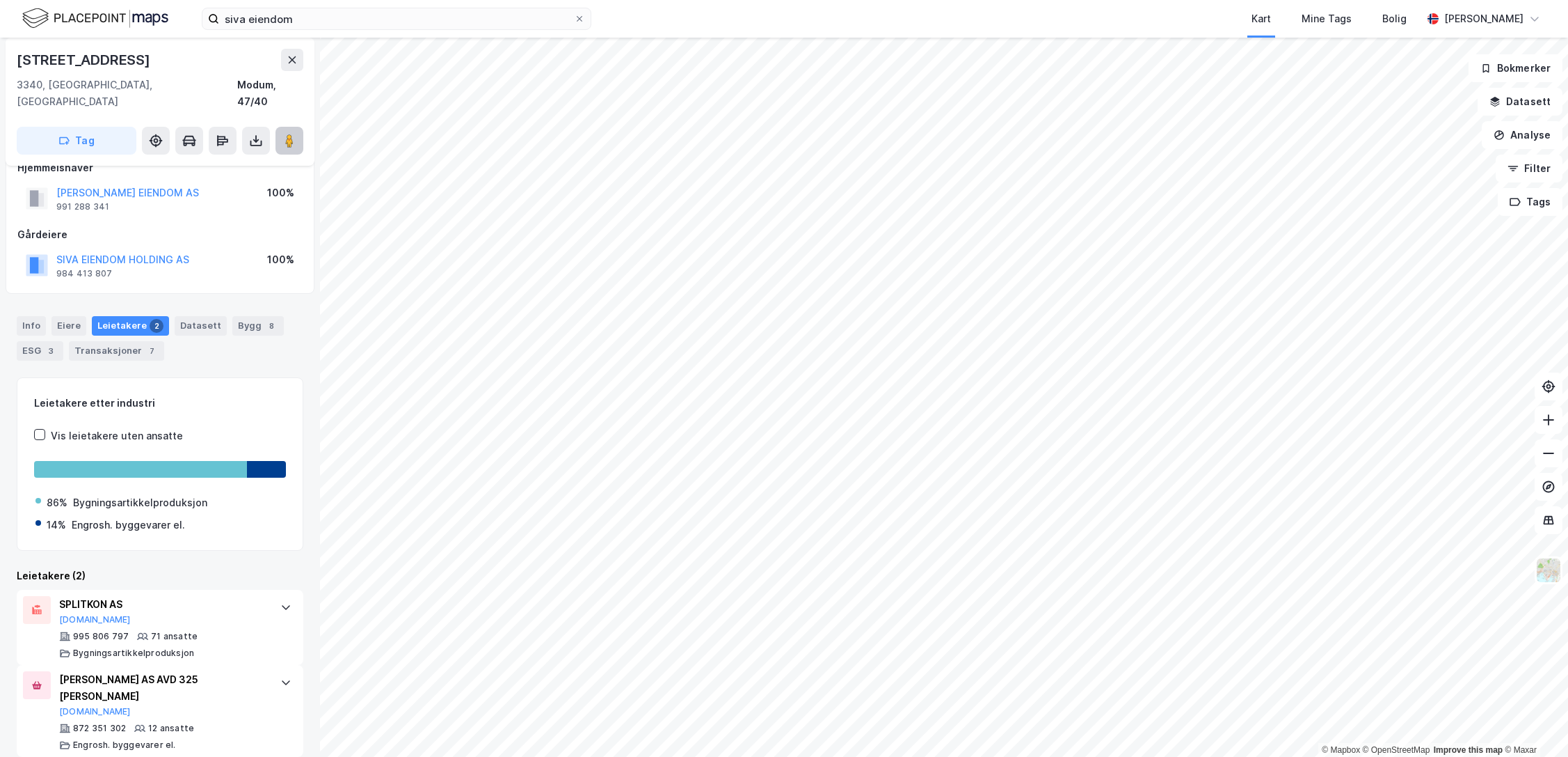
click at [297, 126] on button at bounding box center [289, 140] width 28 height 28
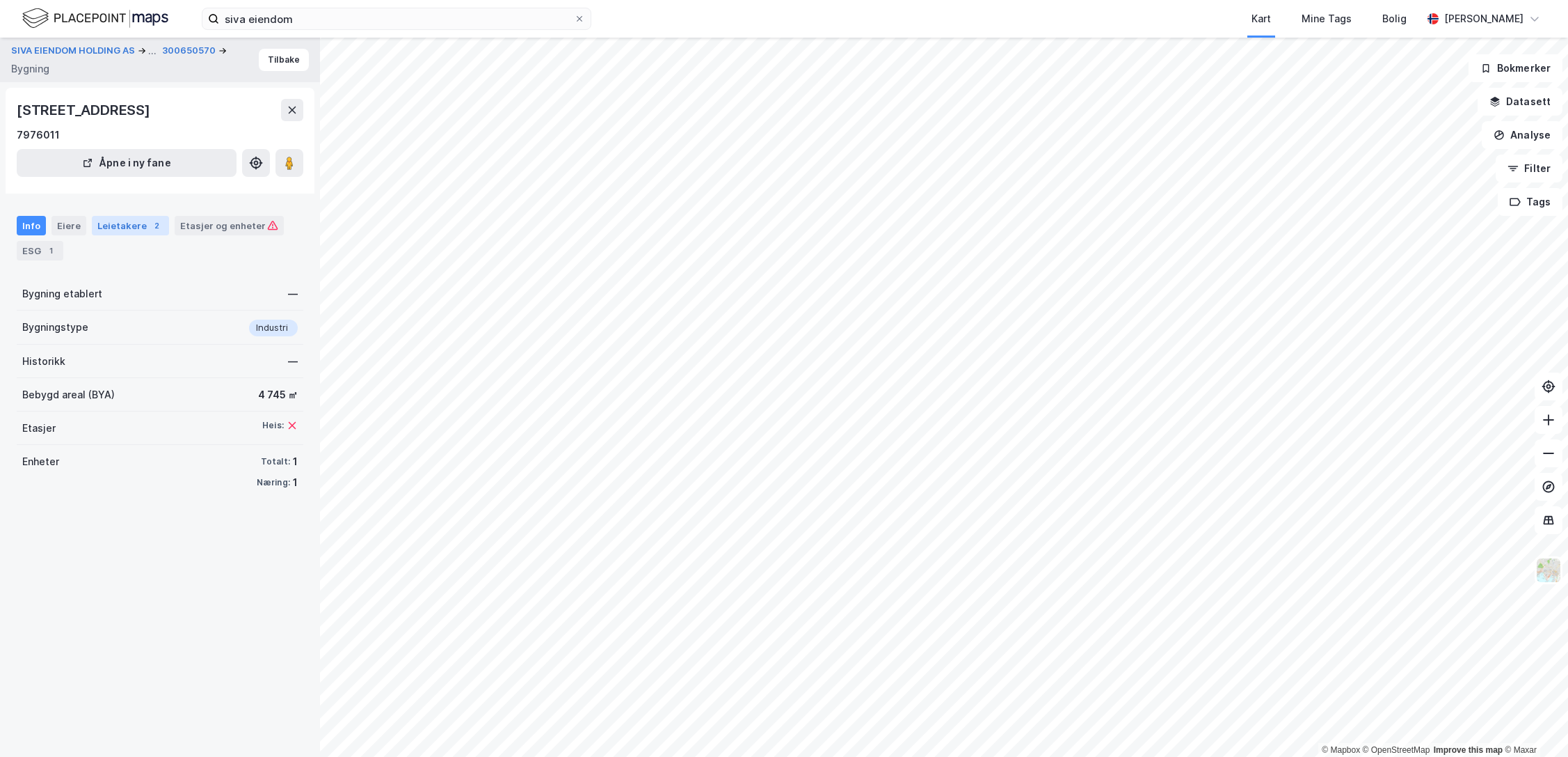
click at [126, 221] on div "Leietakere 2" at bounding box center [131, 225] width 78 height 19
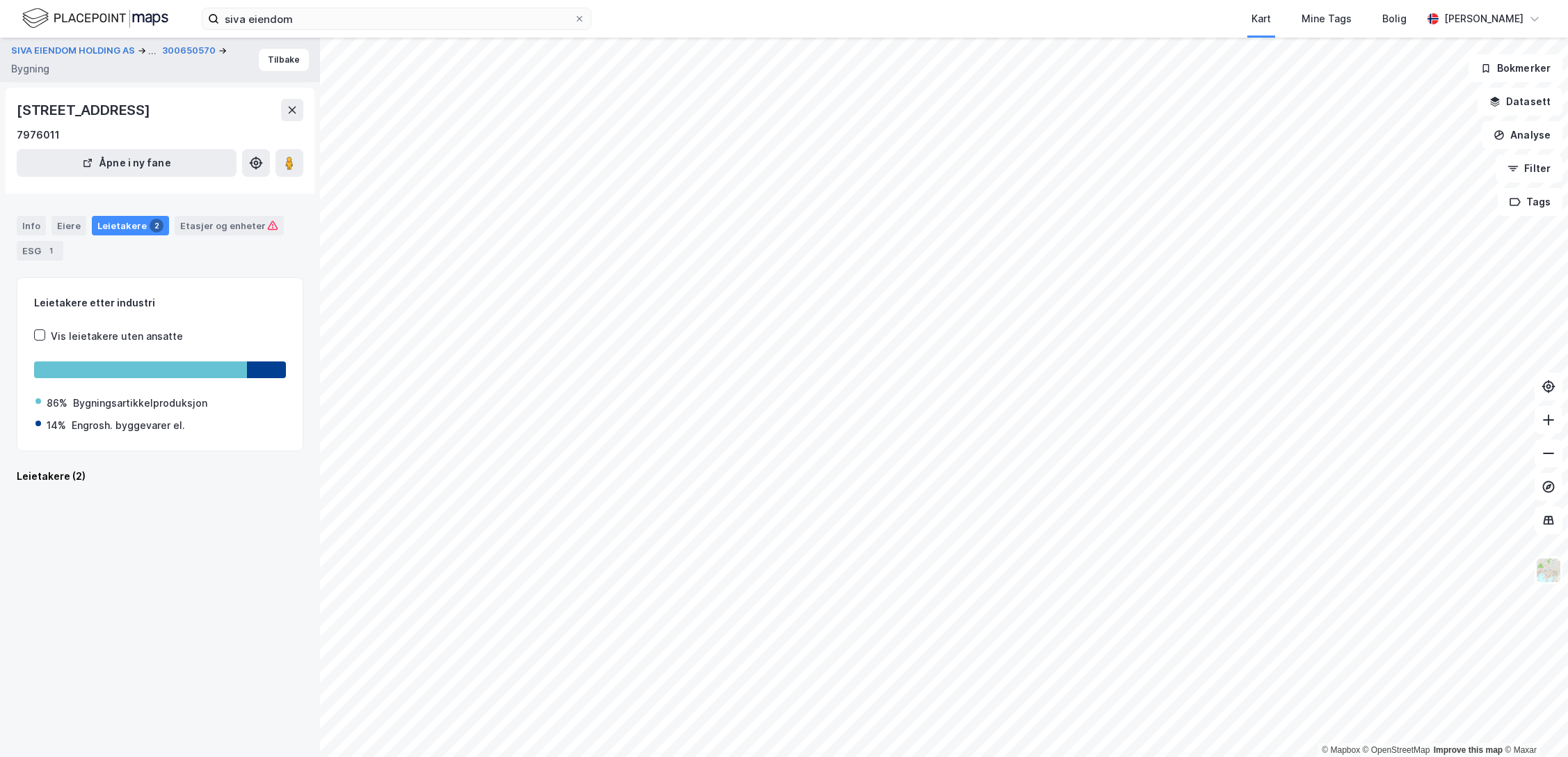
click at [46, 218] on div "Info Eiere Leietakere 2 Etasjer og enheter ESG 1" at bounding box center [160, 238] width 286 height 45
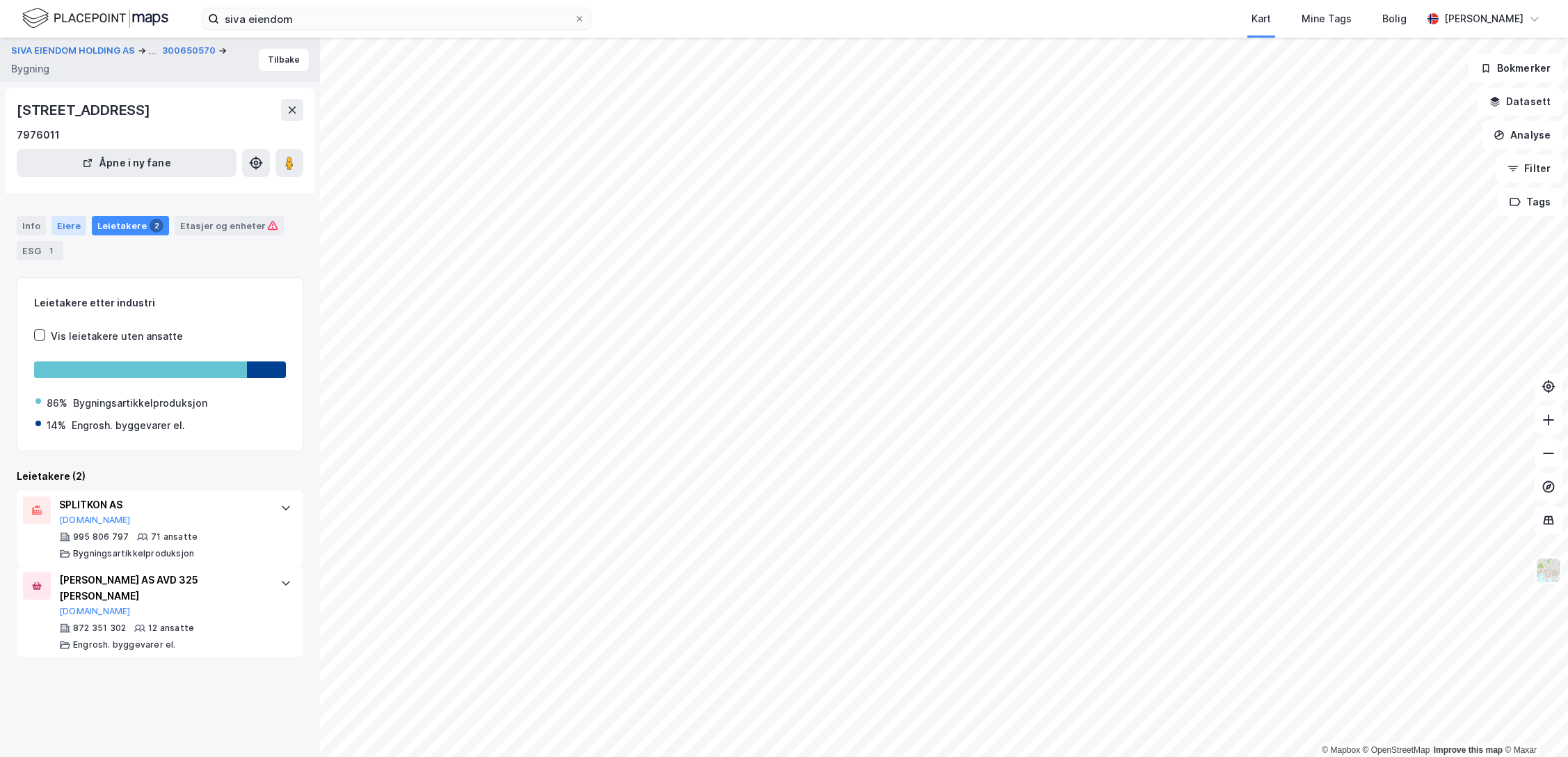
click at [61, 222] on div "Eiere" at bounding box center [68, 225] width 35 height 19
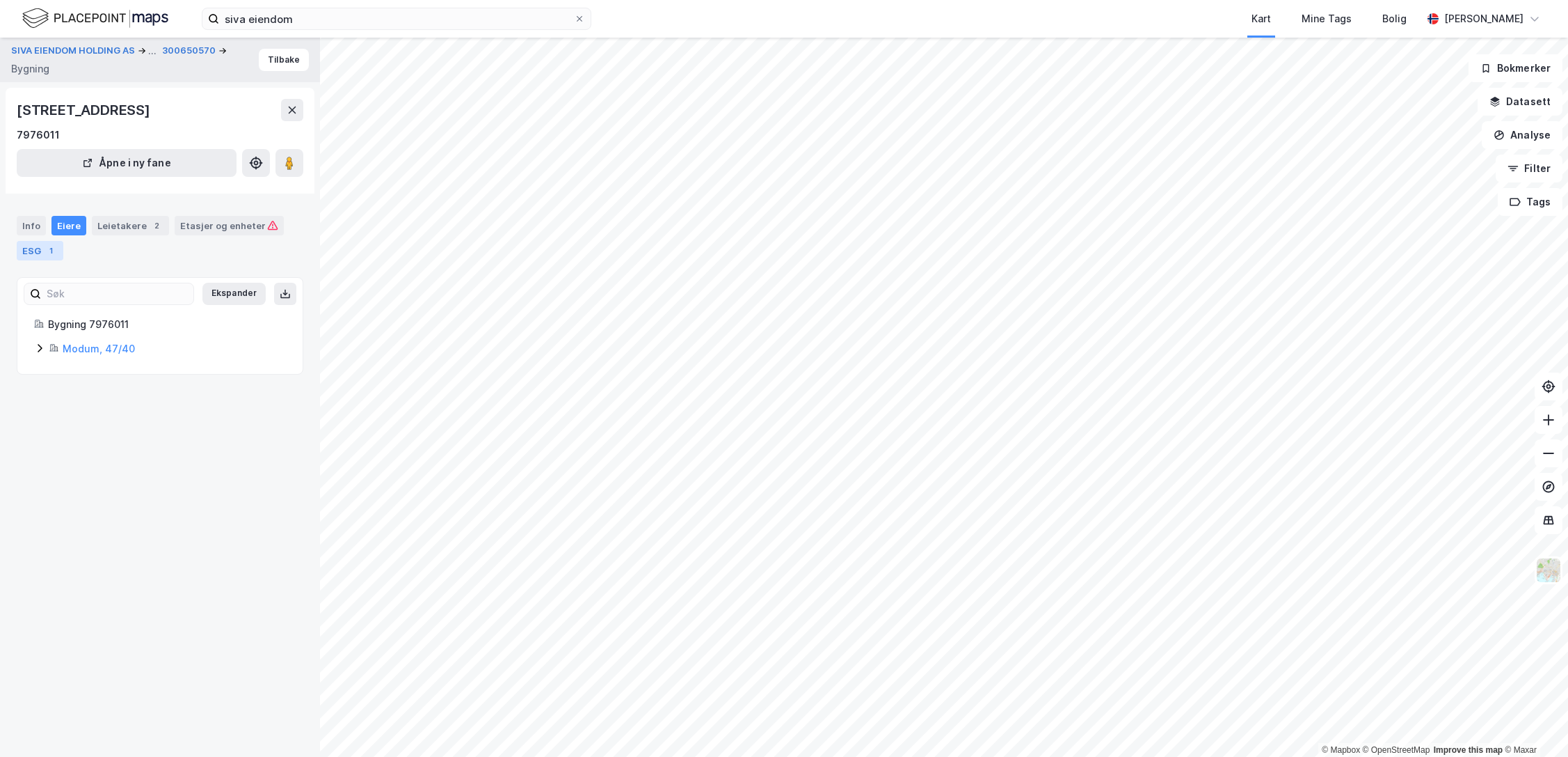
click at [46, 253] on div "1" at bounding box center [51, 250] width 14 height 14
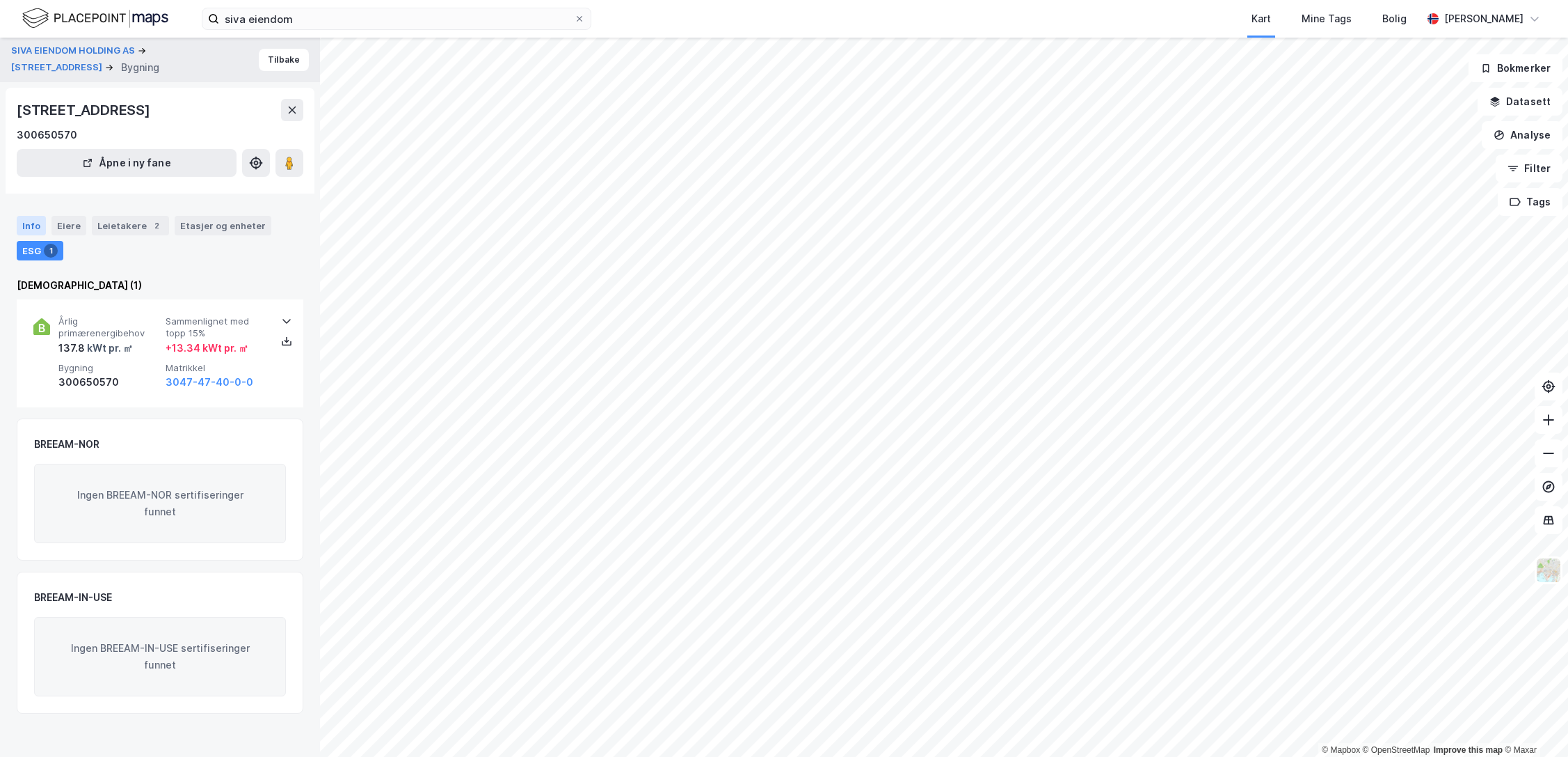
click at [26, 223] on div "Info" at bounding box center [31, 225] width 29 height 19
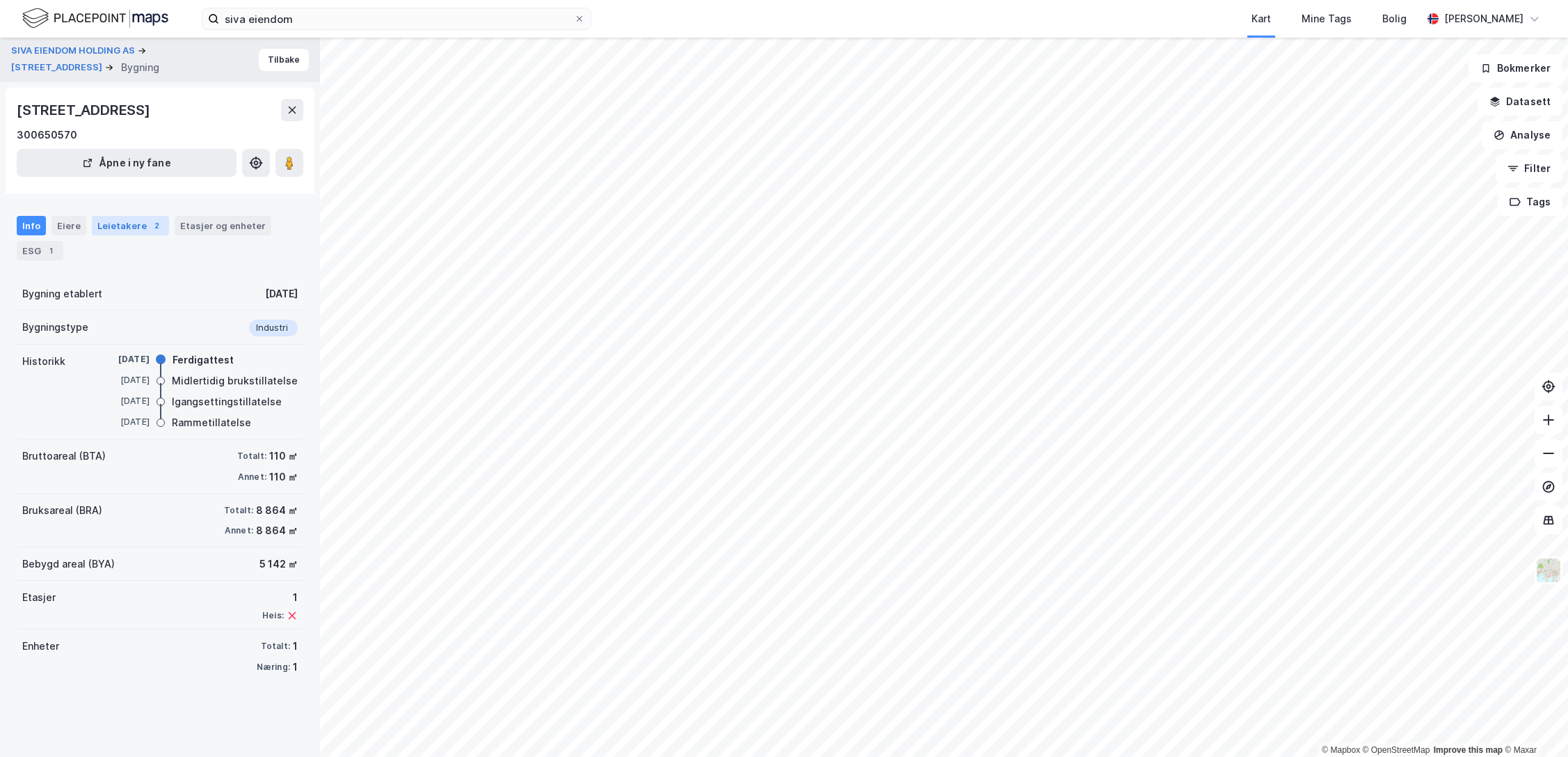
click at [130, 218] on div "Leietakere 2" at bounding box center [131, 225] width 78 height 19
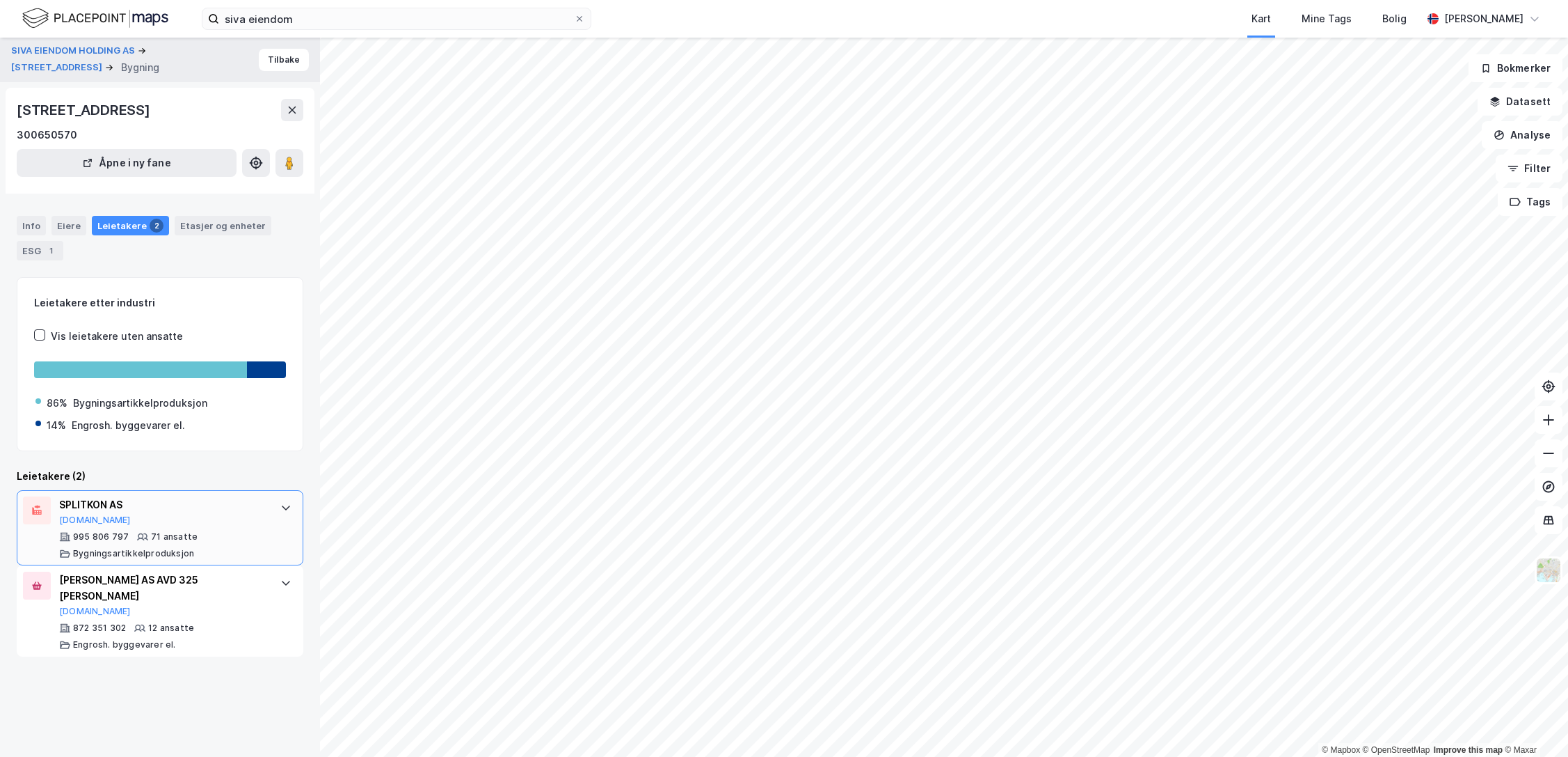
click at [97, 503] on div "SPLITKON AS" at bounding box center [163, 505] width 207 height 17
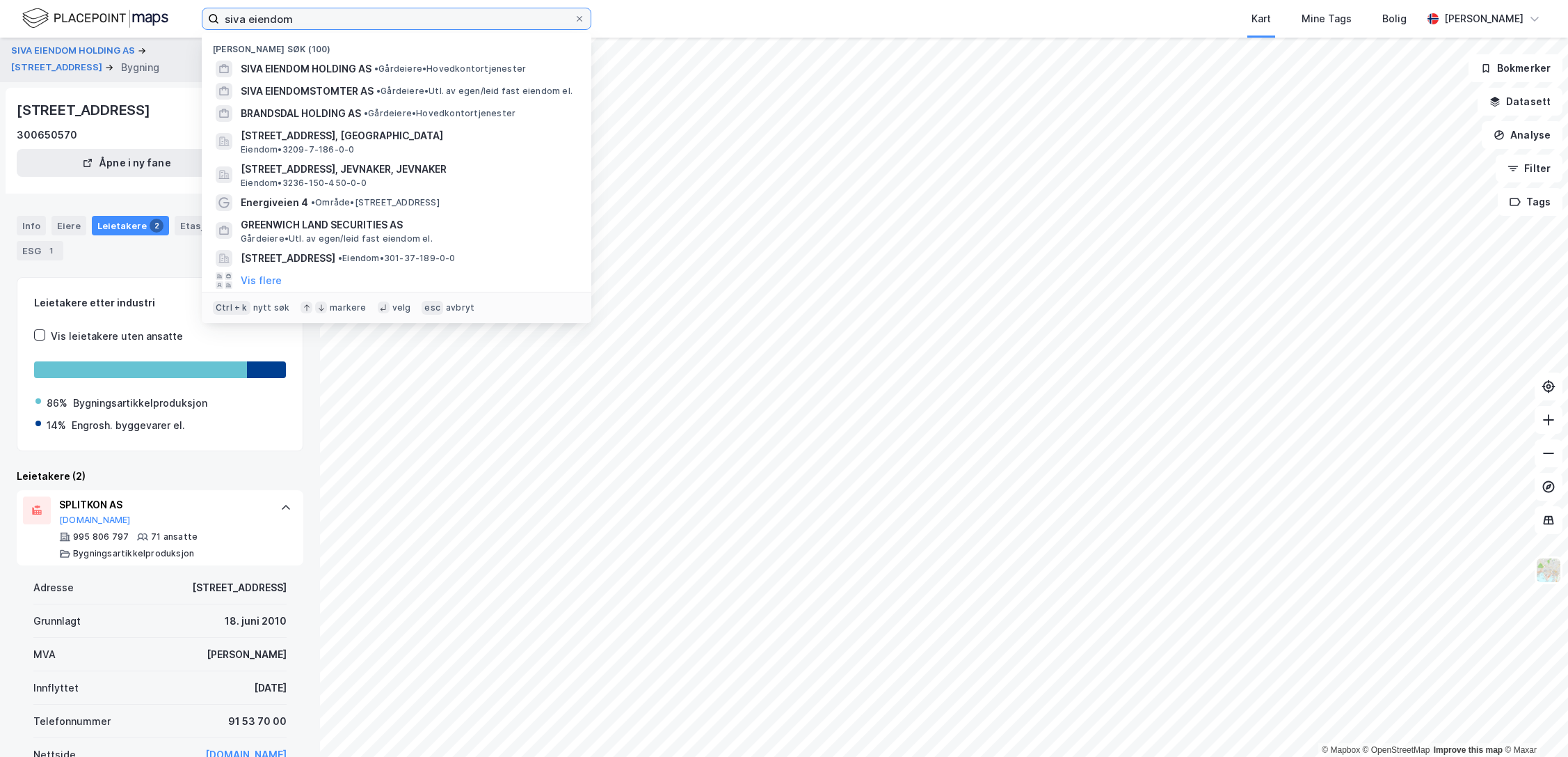
click at [351, 22] on input "siva eiendom" at bounding box center [396, 19] width 355 height 21
